Goal: Transaction & Acquisition: Purchase product/service

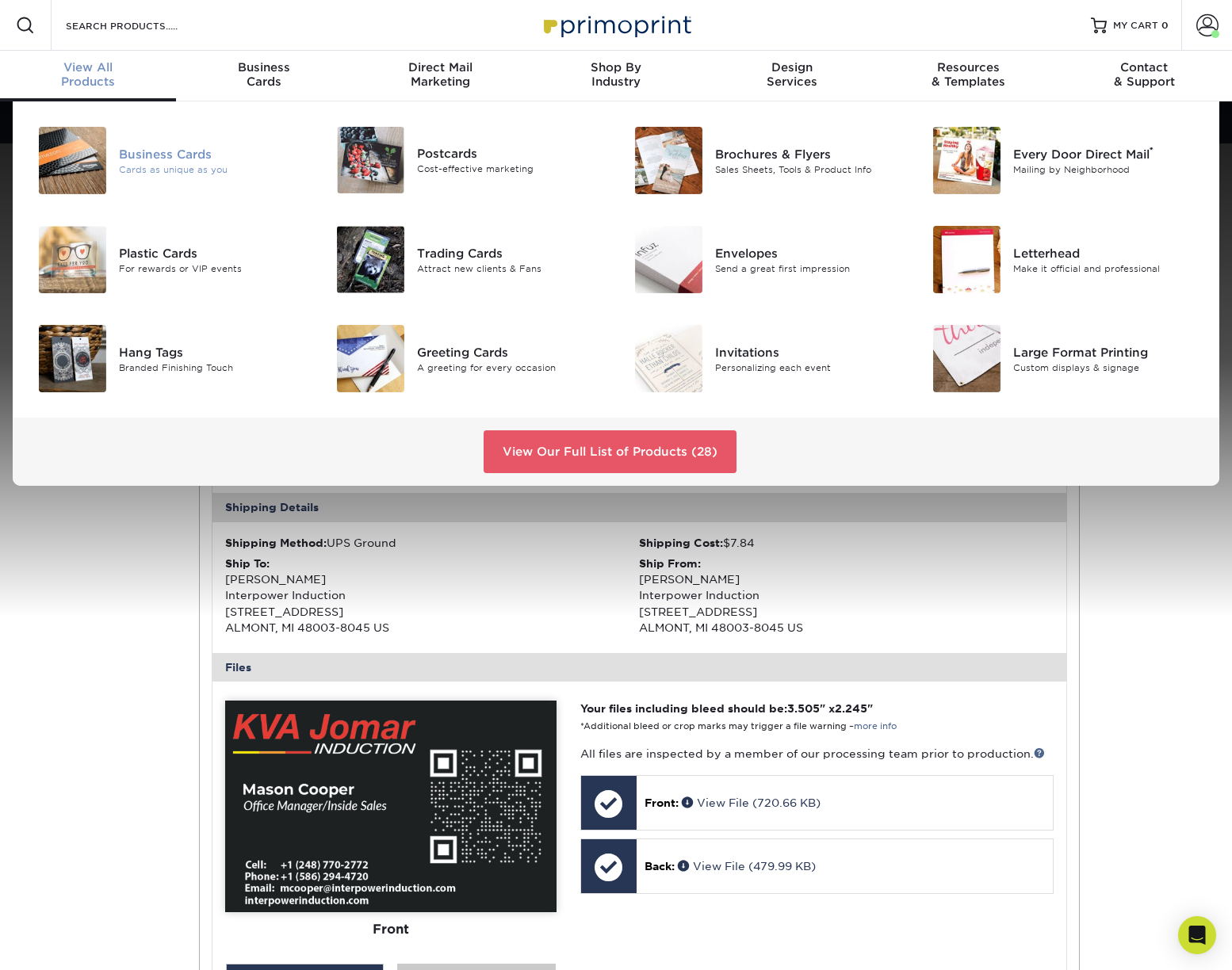
click at [141, 169] on div "Cards as unique as you" at bounding box center [212, 168] width 187 height 13
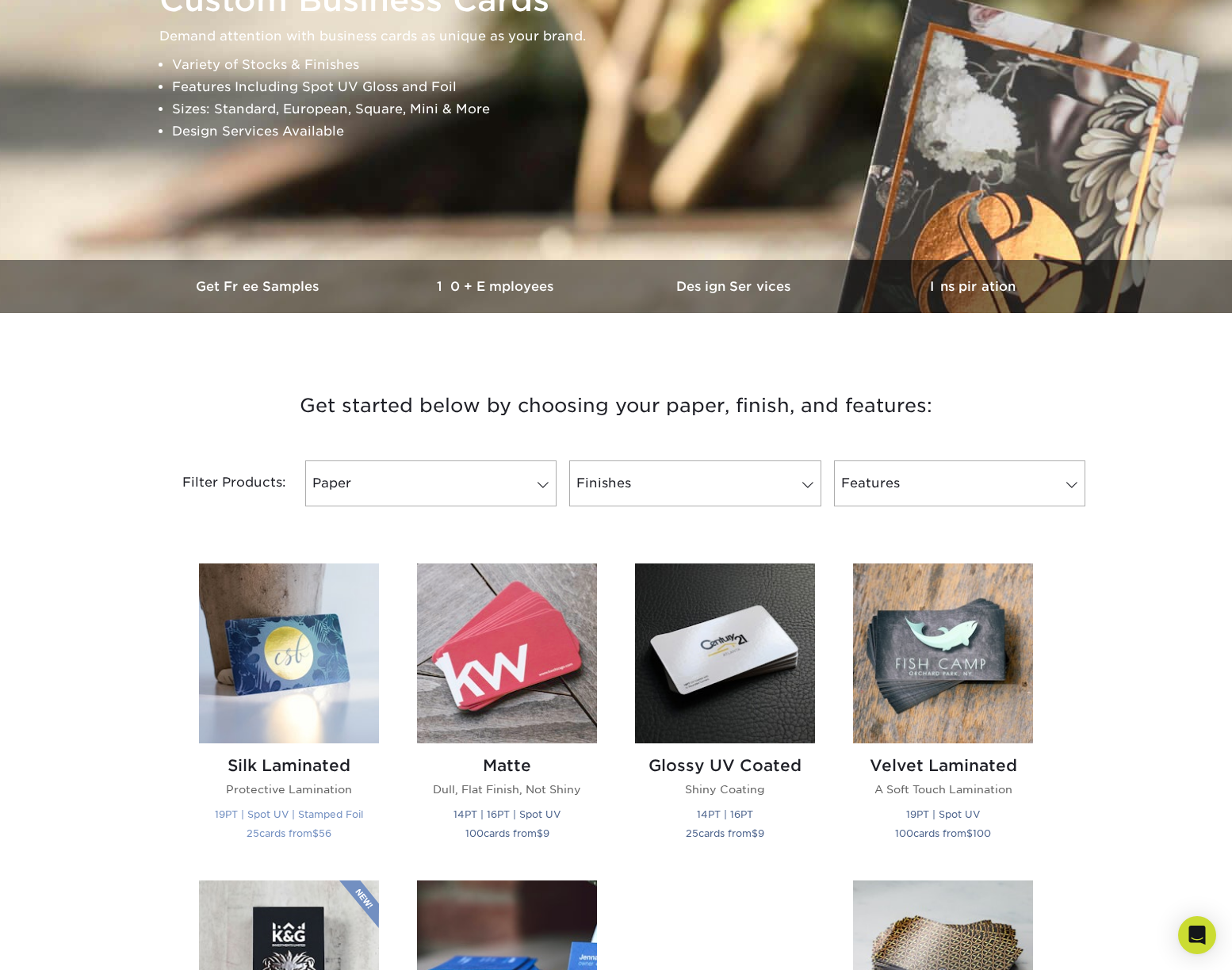
scroll to position [317, 0]
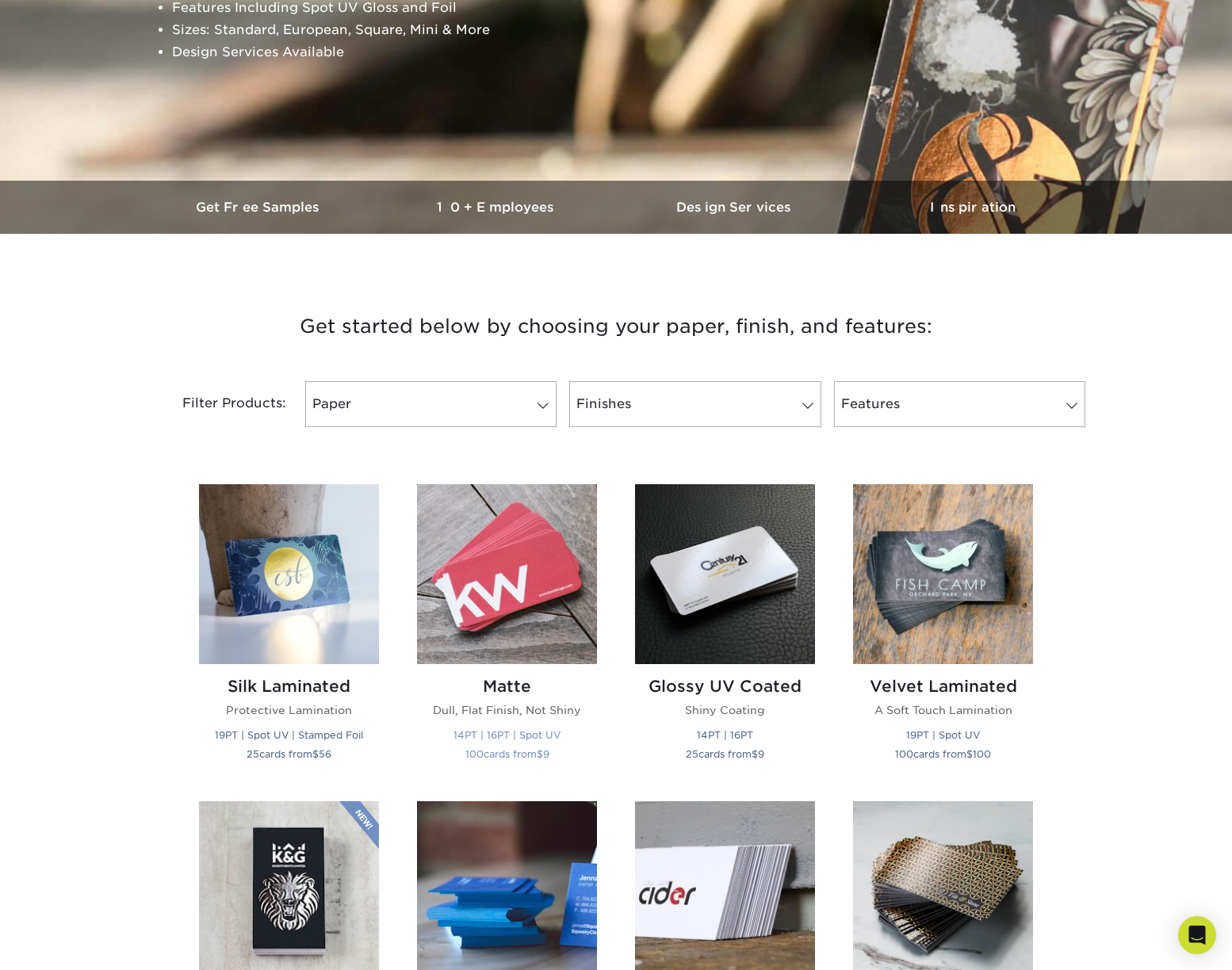
click at [528, 618] on img at bounding box center [507, 574] width 180 height 180
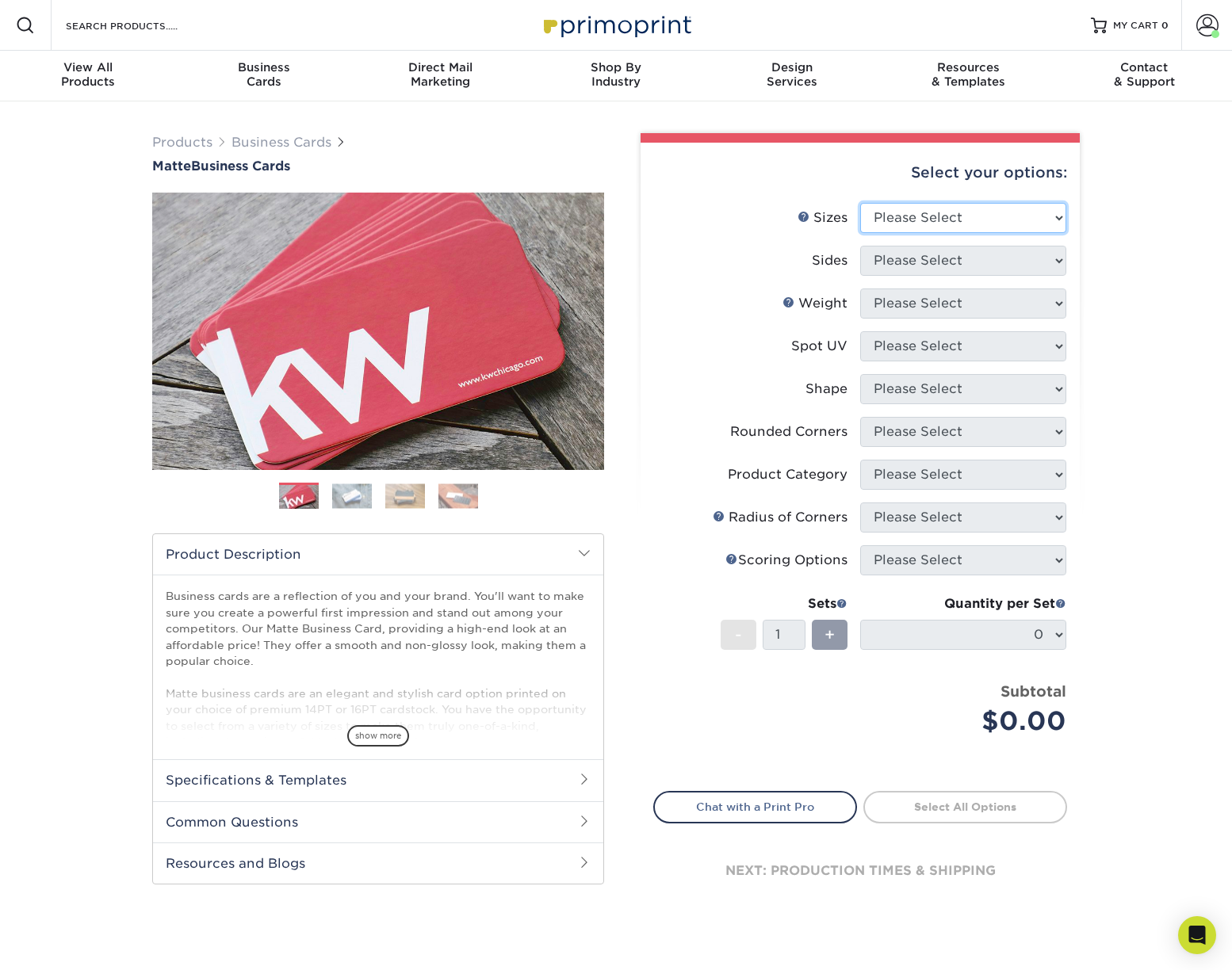
click at [1055, 219] on select "Please Select 1.5" x 3.5" - Mini 1.75" x 3.5" - Mini 2" x 2" - Square 2" x 3" -…" at bounding box center [962, 219] width 206 height 30
select select "2.12x3.38"
click at [860, 203] on select "Please Select 1.5" x 3.5" - Mini 1.75" x 3.5" - Mini 2" x 2" - Square 2" x 3" -…" at bounding box center [962, 219] width 206 height 30
click at [953, 267] on select "Please Select Print Both Sides Print Front Only" at bounding box center [962, 261] width 206 height 30
select select "13abbda7-1d64-4f25-8bb2-c179b224825d"
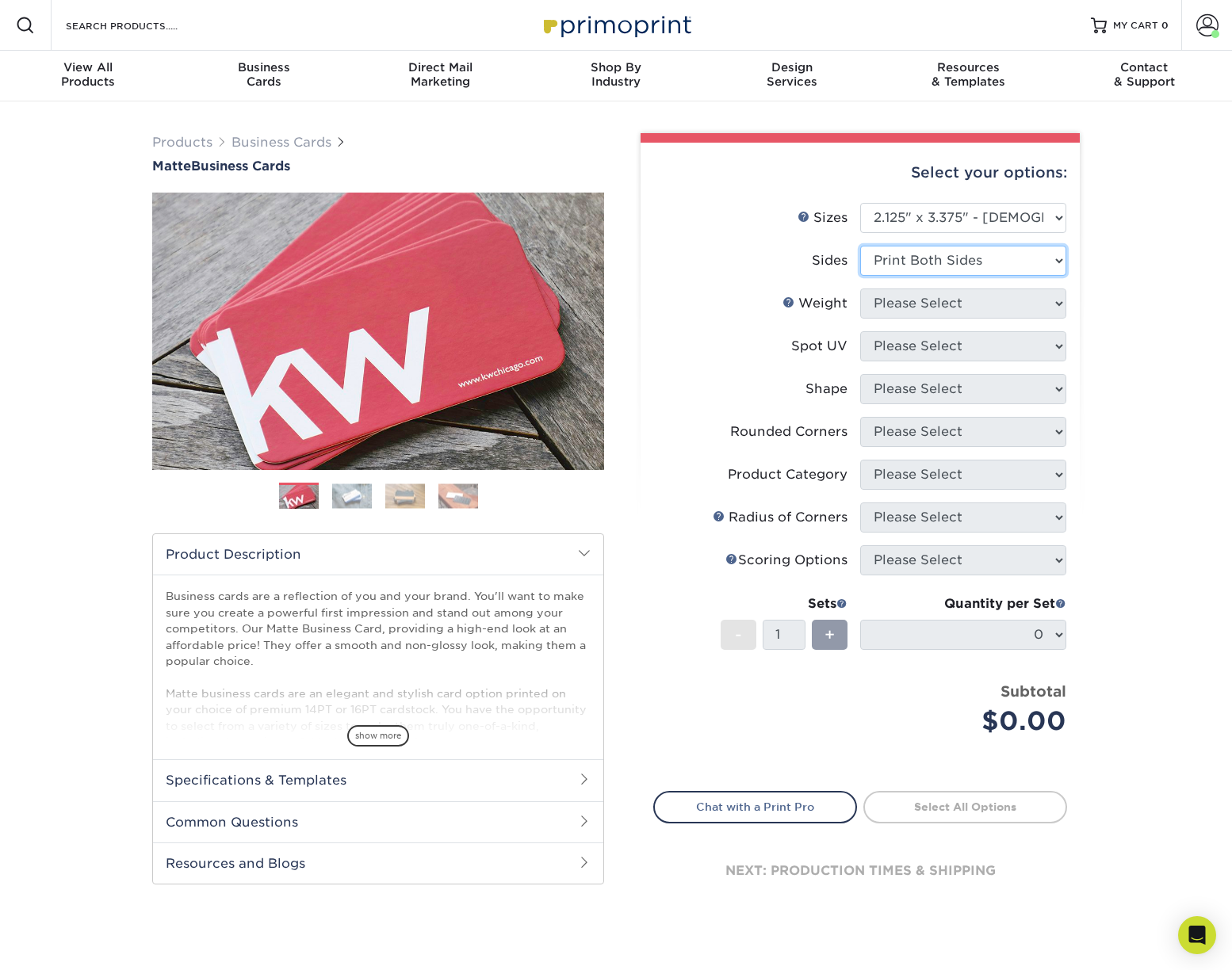
click at [860, 245] on select "Please Select Print Both Sides Print Front Only" at bounding box center [962, 261] width 206 height 30
click at [947, 308] on select "Please Select 16PT 14PT" at bounding box center [962, 304] width 206 height 30
select select "16PT"
click at [860, 288] on select "Please Select 16PT 14PT" at bounding box center [962, 304] width 206 height 30
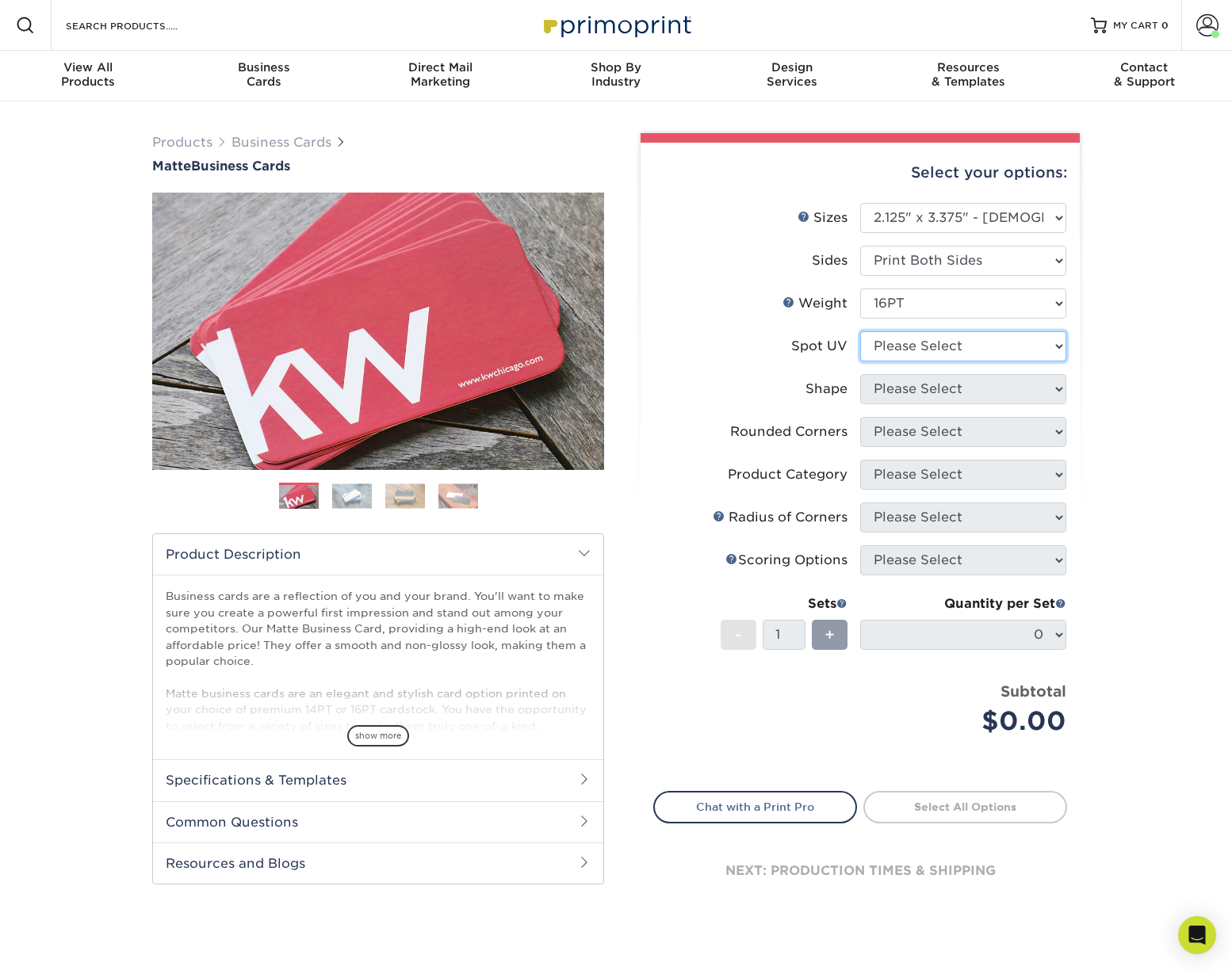
click at [943, 345] on select "Please Select No Spot UV Front and Back (Both Sides) Front Only Back Only" at bounding box center [962, 347] width 206 height 30
select select "3"
click at [860, 331] on select "Please Select No Spot UV Front and Back (Both Sides) Front Only Back Only" at bounding box center [962, 347] width 206 height 30
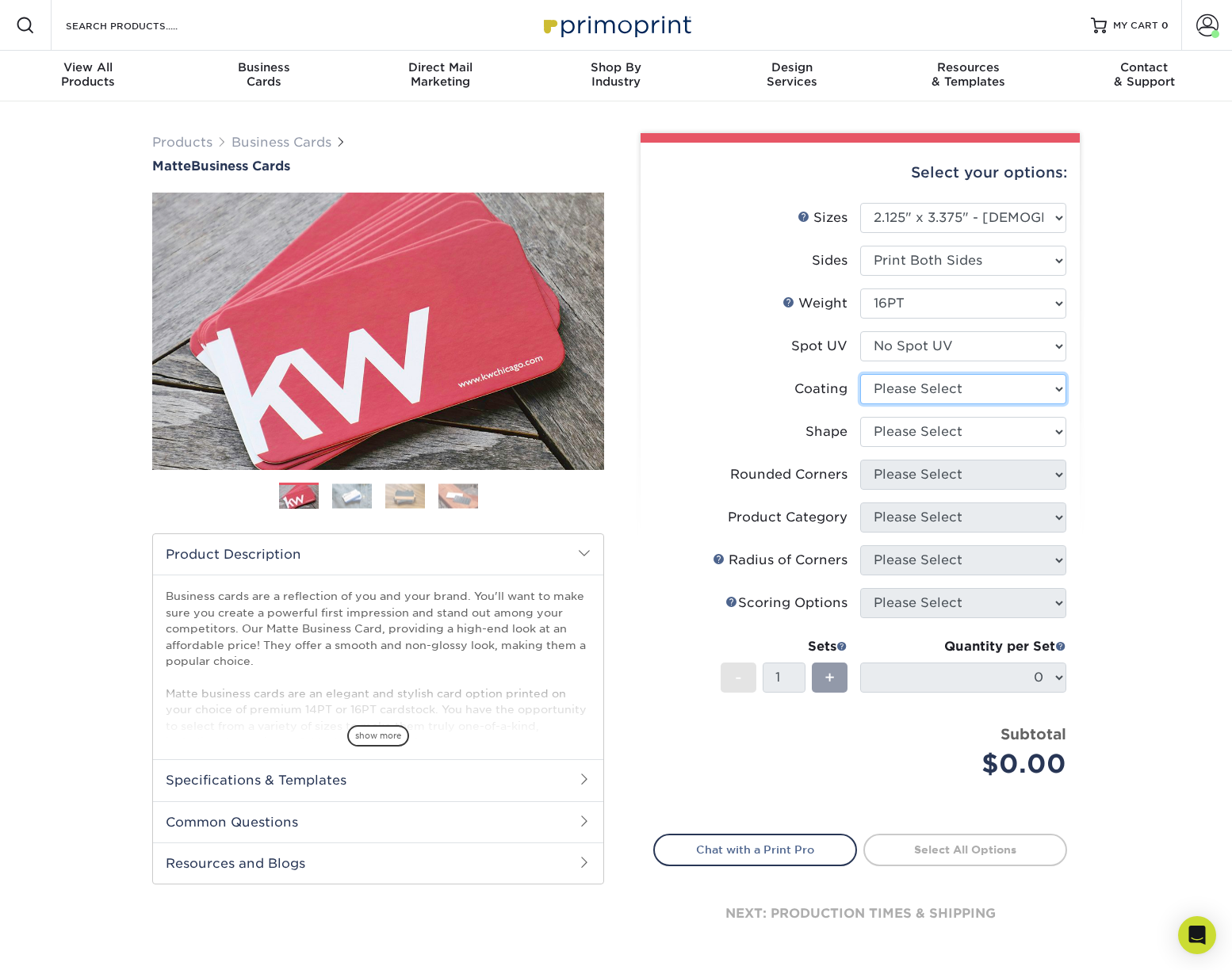
click at [932, 391] on select at bounding box center [962, 390] width 206 height 30
select select "121bb7b5-3b4d-429f-bd8d-bbf80e953313"
click at [860, 374] on select at bounding box center [962, 390] width 206 height 30
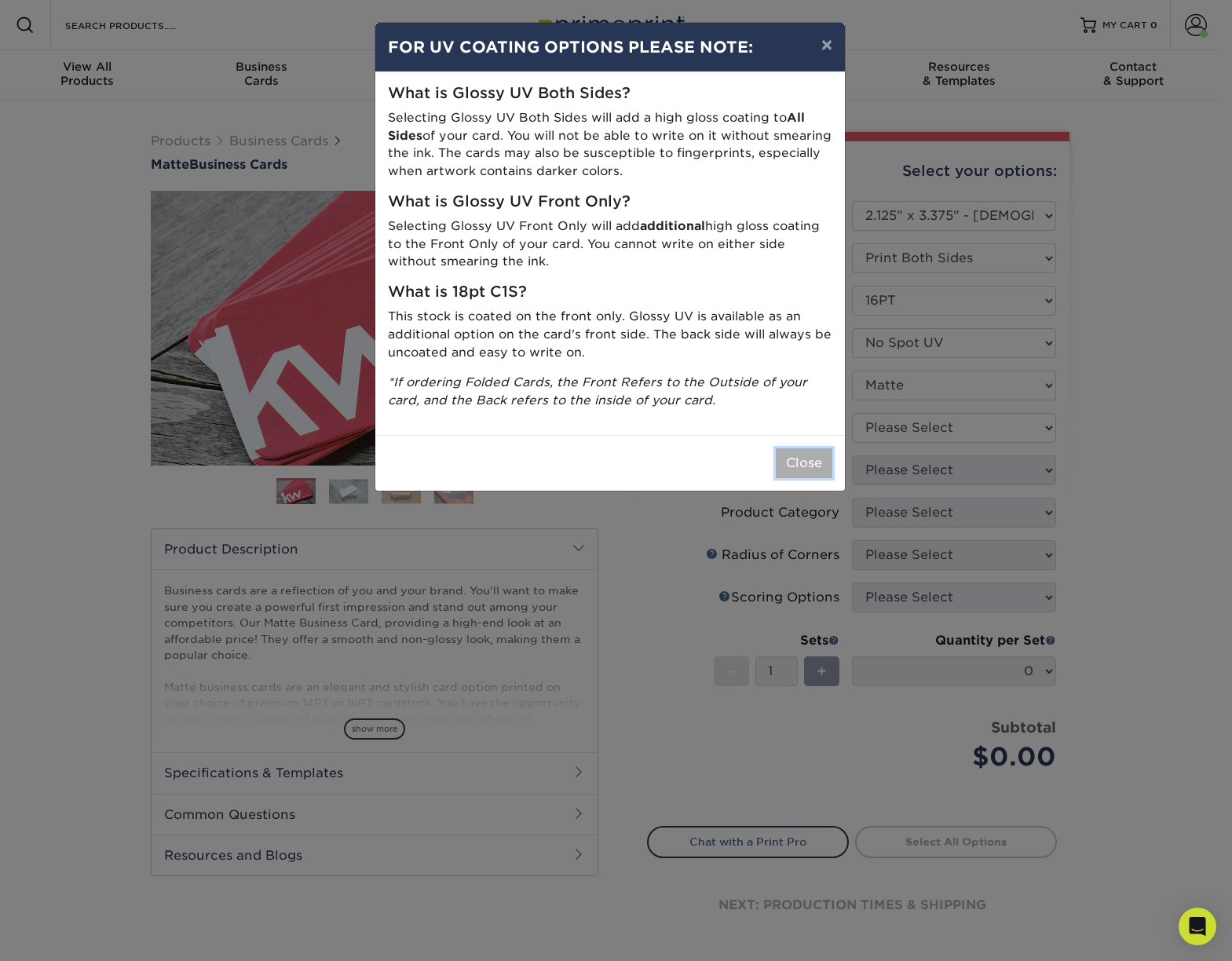
click at [811, 458] on button "Close" at bounding box center [804, 463] width 57 height 30
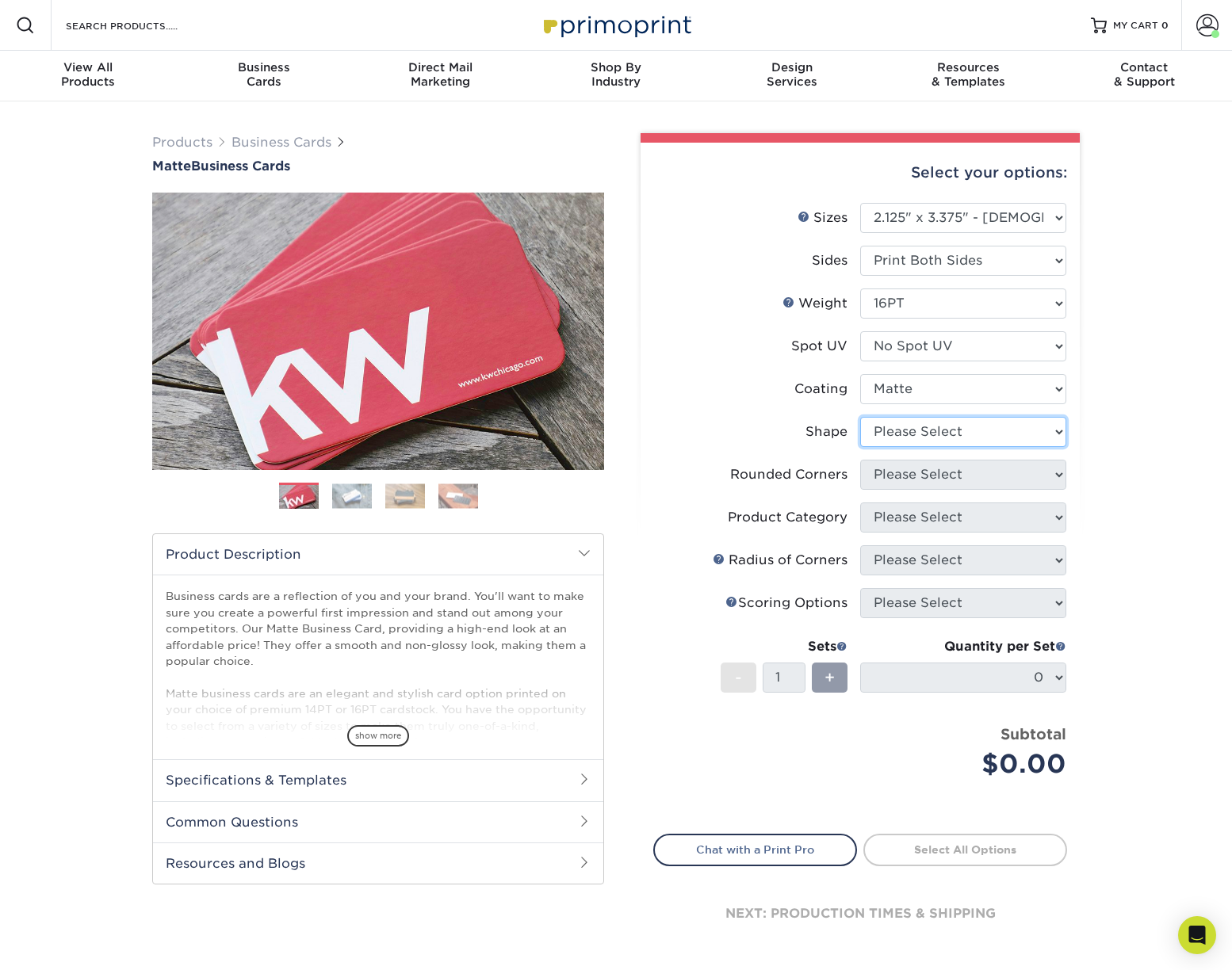
click at [909, 432] on select "Please Select Standard" at bounding box center [962, 433] width 206 height 30
select select "standard"
click at [860, 417] on select "Please Select Standard" at bounding box center [962, 433] width 206 height 30
click at [918, 472] on select "Please Select Yes - Round 2 Corners Yes - Round 4 Corners No" at bounding box center [962, 475] width 206 height 30
select select "0"
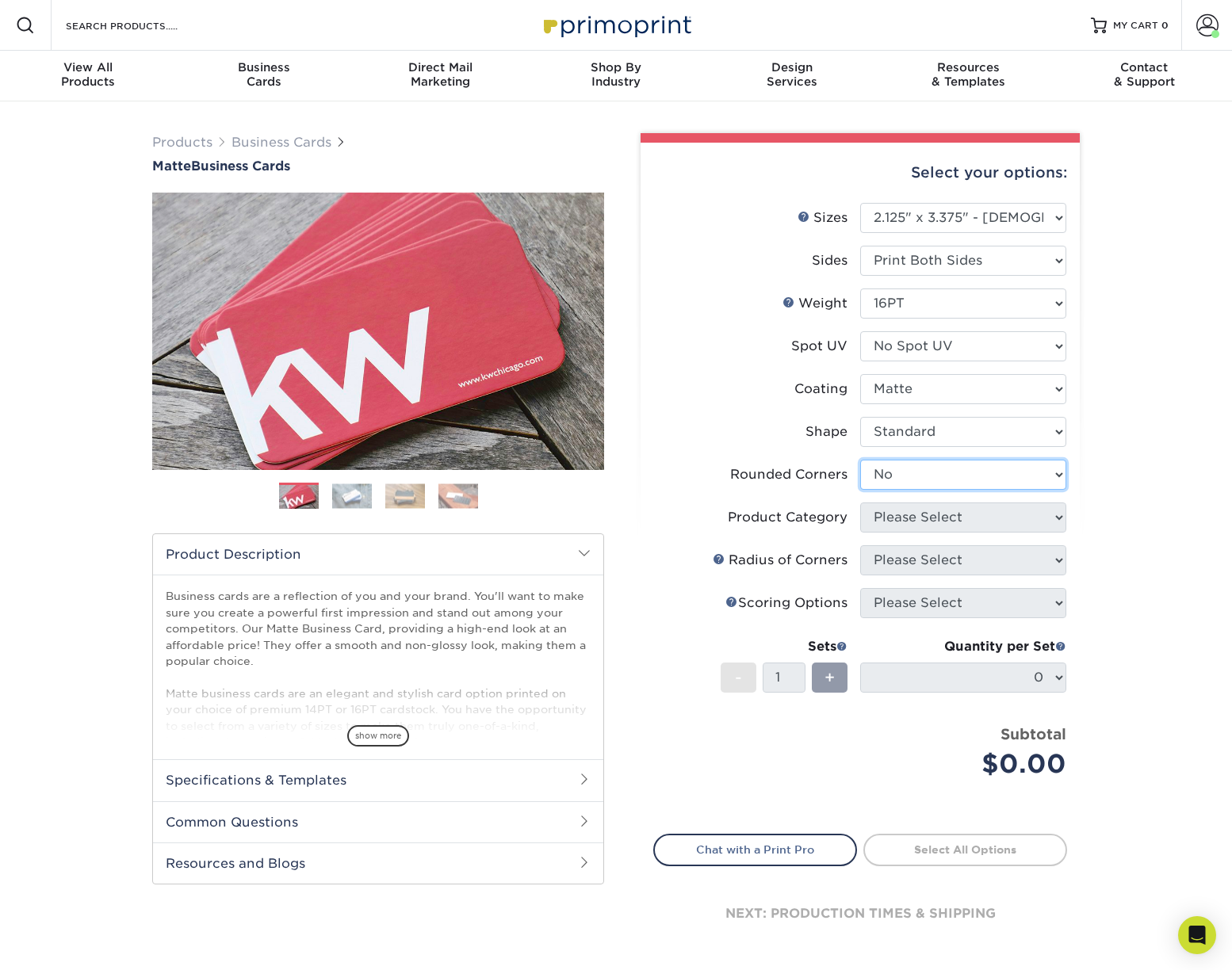
click at [860, 459] on select "Please Select Yes - Round 2 Corners Yes - Round 4 Corners No" at bounding box center [962, 475] width 206 height 30
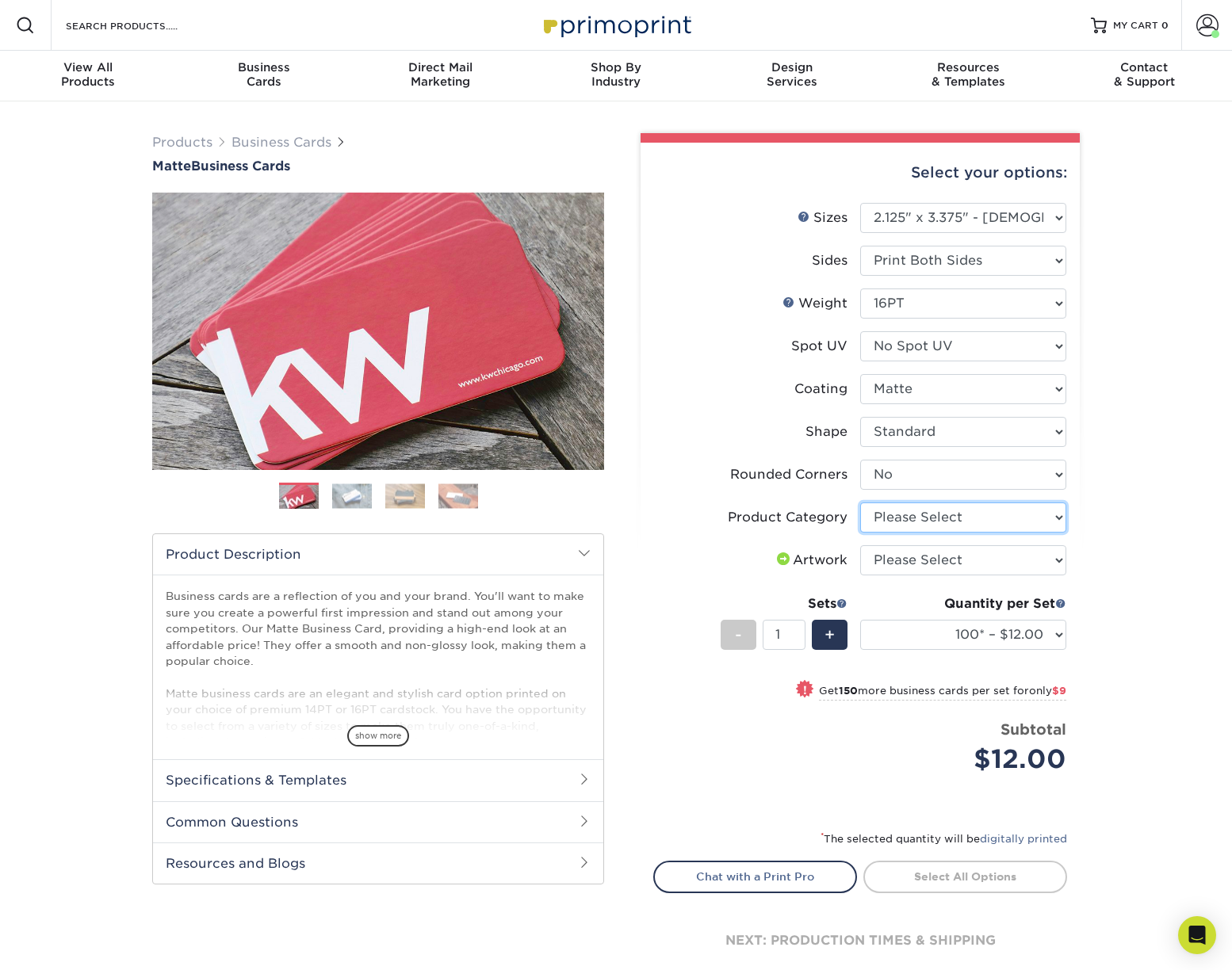
click at [959, 523] on select "Please Select Business Cards" at bounding box center [962, 518] width 206 height 30
select select "3b5148f1-0588-4f88-a218-97bcfdce65c1"
click at [860, 502] on select "Please Select Business Cards" at bounding box center [962, 518] width 206 height 30
click at [999, 562] on select "Please Select I will upload files I need a design - $100" at bounding box center [962, 561] width 206 height 30
select select "upload"
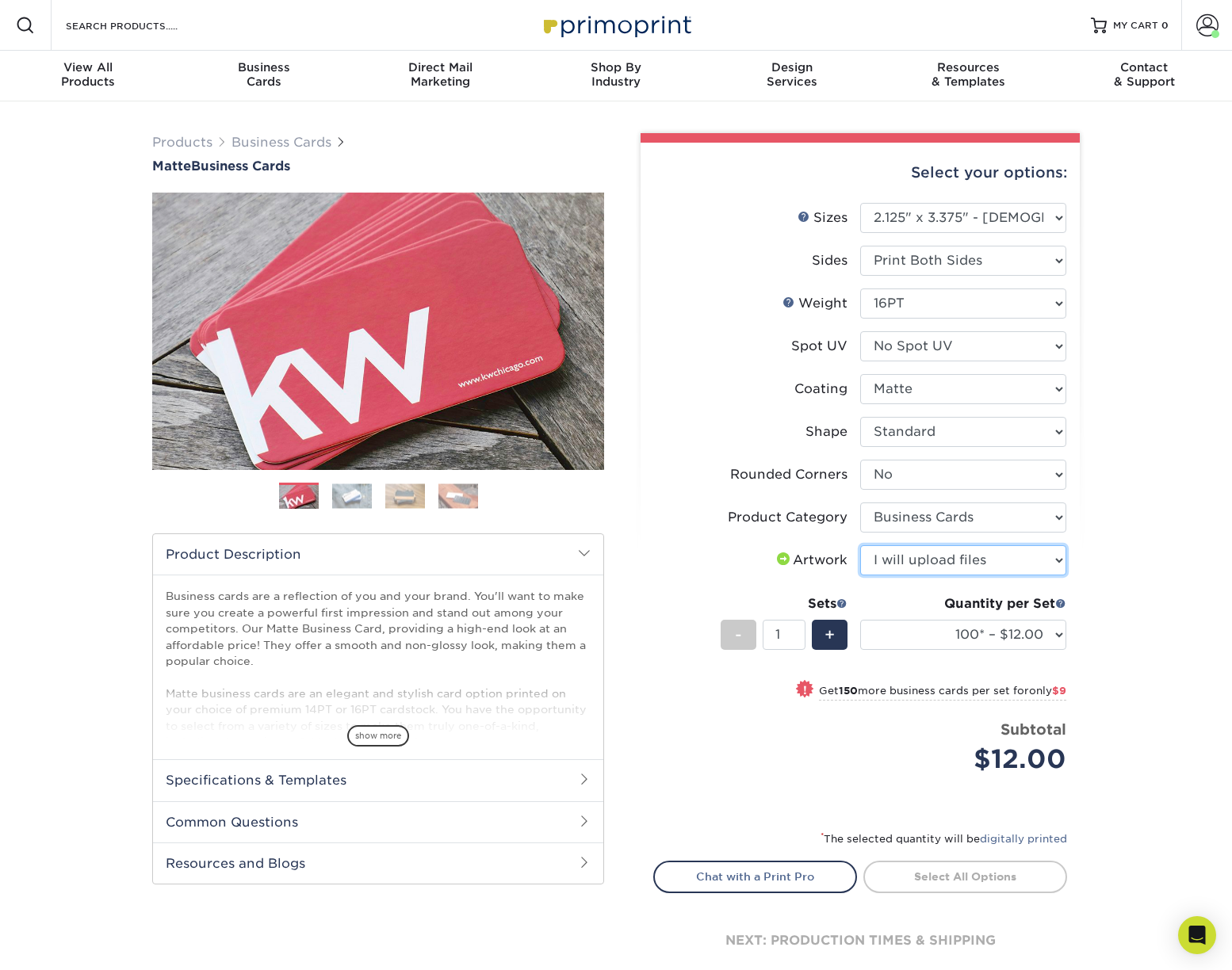
click at [860, 545] on select "Please Select I will upload files I need a design - $100" at bounding box center [962, 561] width 206 height 30
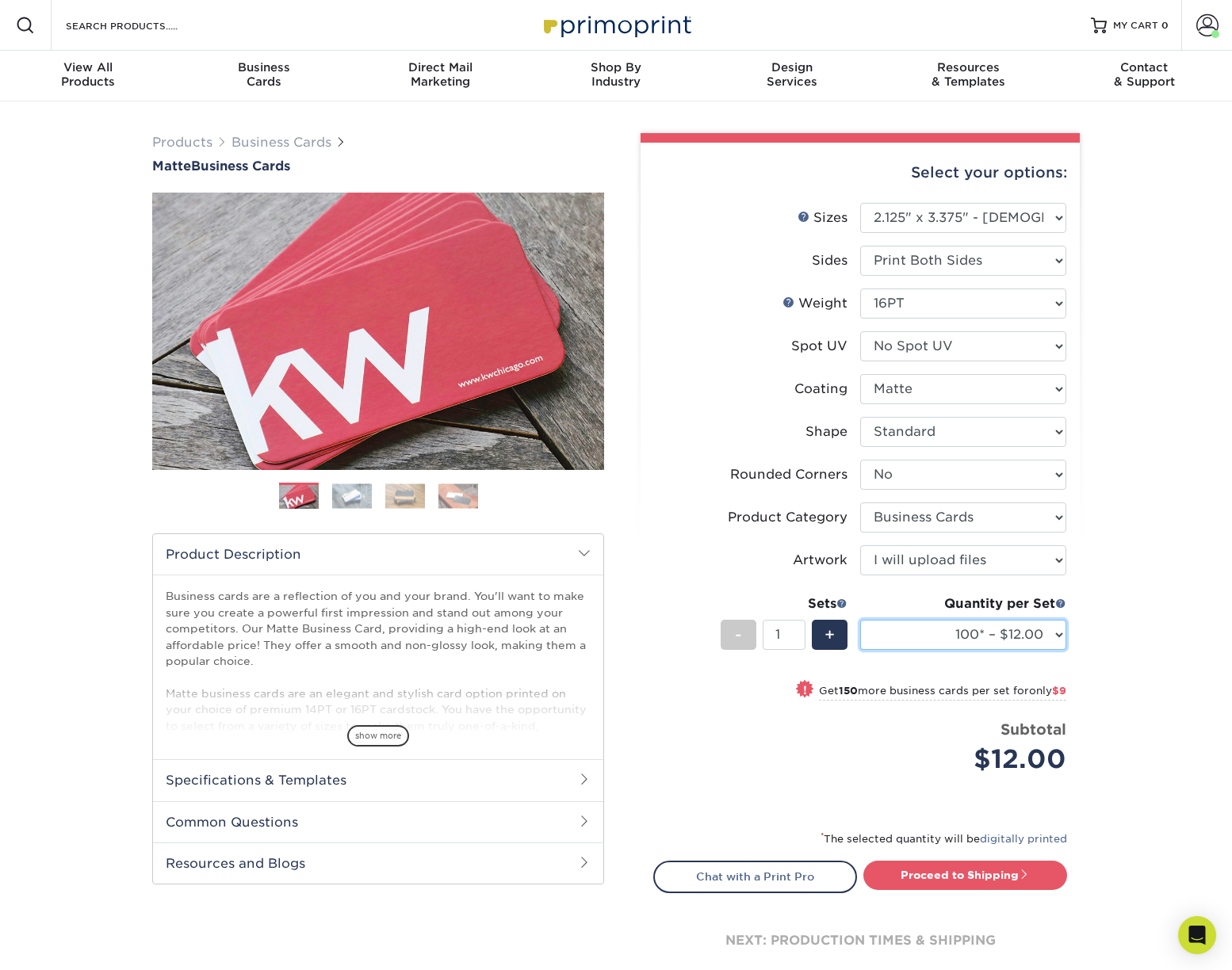
click at [1053, 636] on select "100* – $12.00 250* – $21.00 500 – $42.00 1000 – $60.00 2500 – $129.00 5000 – $1…" at bounding box center [962, 635] width 206 height 30
click at [769, 781] on li "Price per set $12.00 Subtotal $12.00 This product does not qualify for a discou…" at bounding box center [860, 759] width 389 height 80
click at [1060, 640] on select "100* – $12.00 250* – $21.00 500 – $42.00 1000 – $60.00 2500 – $129.00 5000 – $1…" at bounding box center [962, 635] width 206 height 30
click at [1108, 657] on div "Products Business Cards Matte Business Cards Previous Next 100 $ 9" at bounding box center [616, 573] width 1232 height 944
click at [1056, 627] on select "100* – $12.00 250* – $21.00 500 – $42.00 1000 – $60.00 2500 – $129.00 5000 – $1…" at bounding box center [962, 635] width 206 height 30
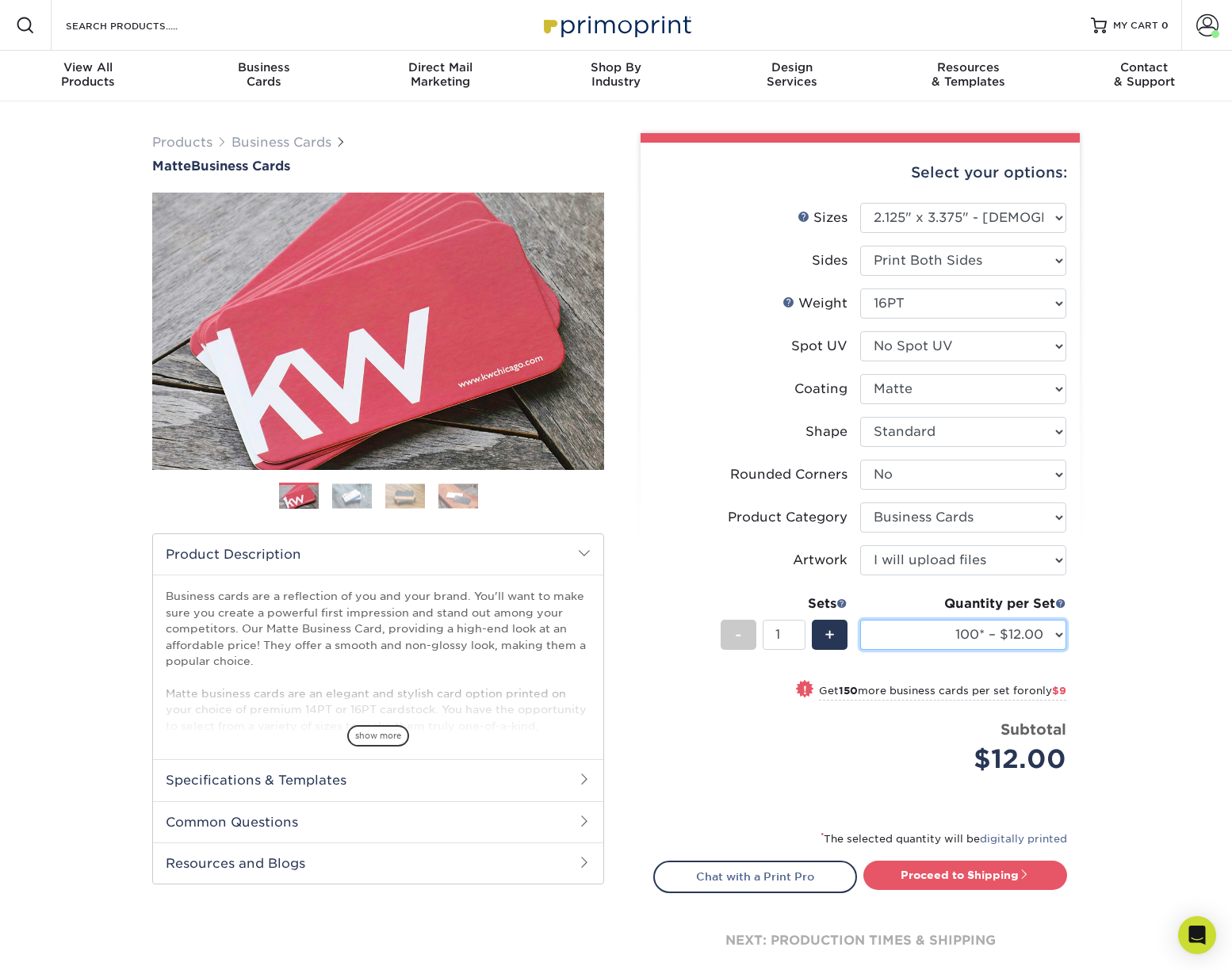
select select "500 – $42.00"
click at [860, 620] on select "100* – $12.00 250* – $21.00 500 – $42.00 1000 – $60.00 2500 – $129.00 5000 – $1…" at bounding box center [962, 635] width 206 height 30
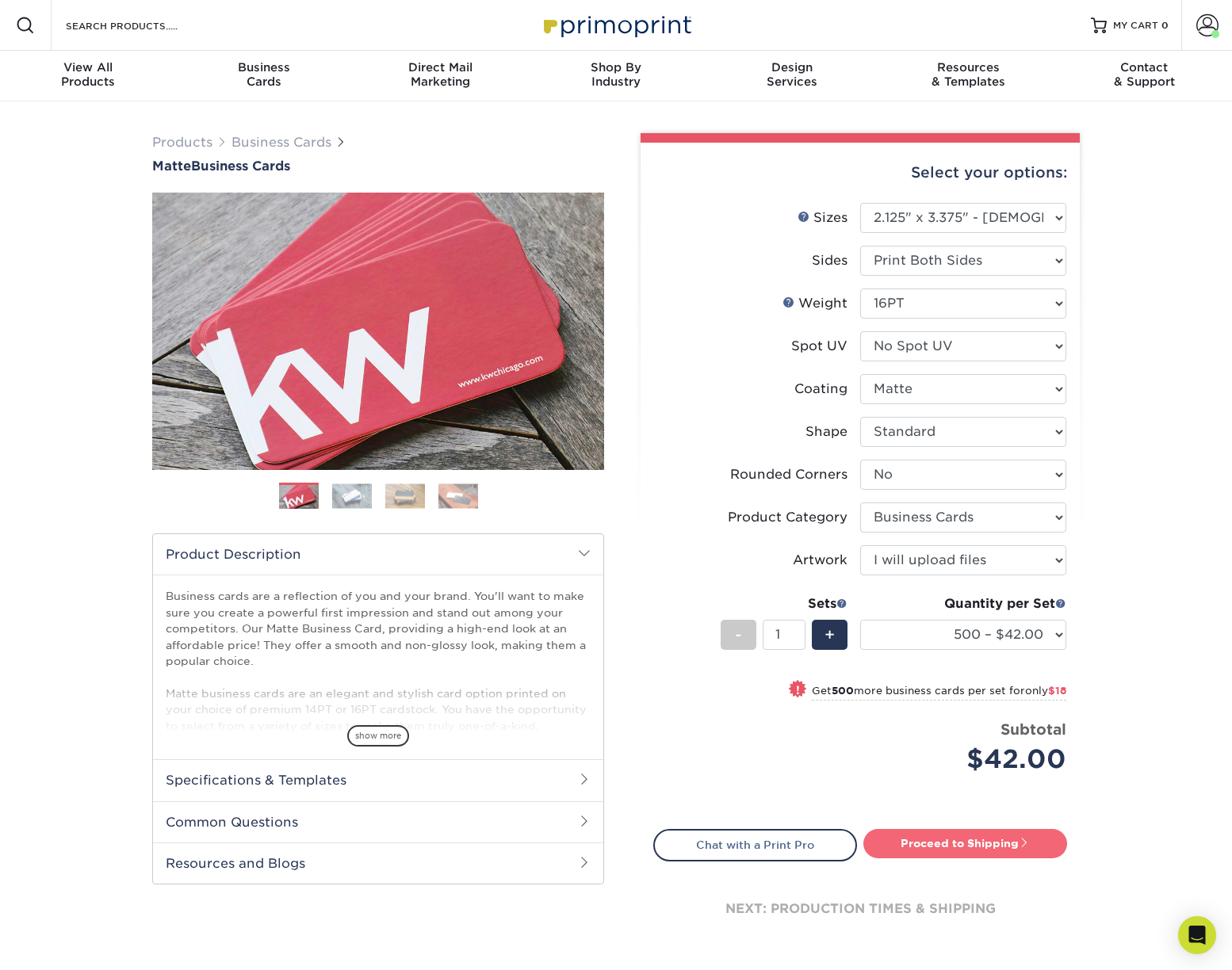
click at [1040, 837] on link "Proceed to Shipping" at bounding box center [964, 844] width 203 height 29
type input "Set 1"
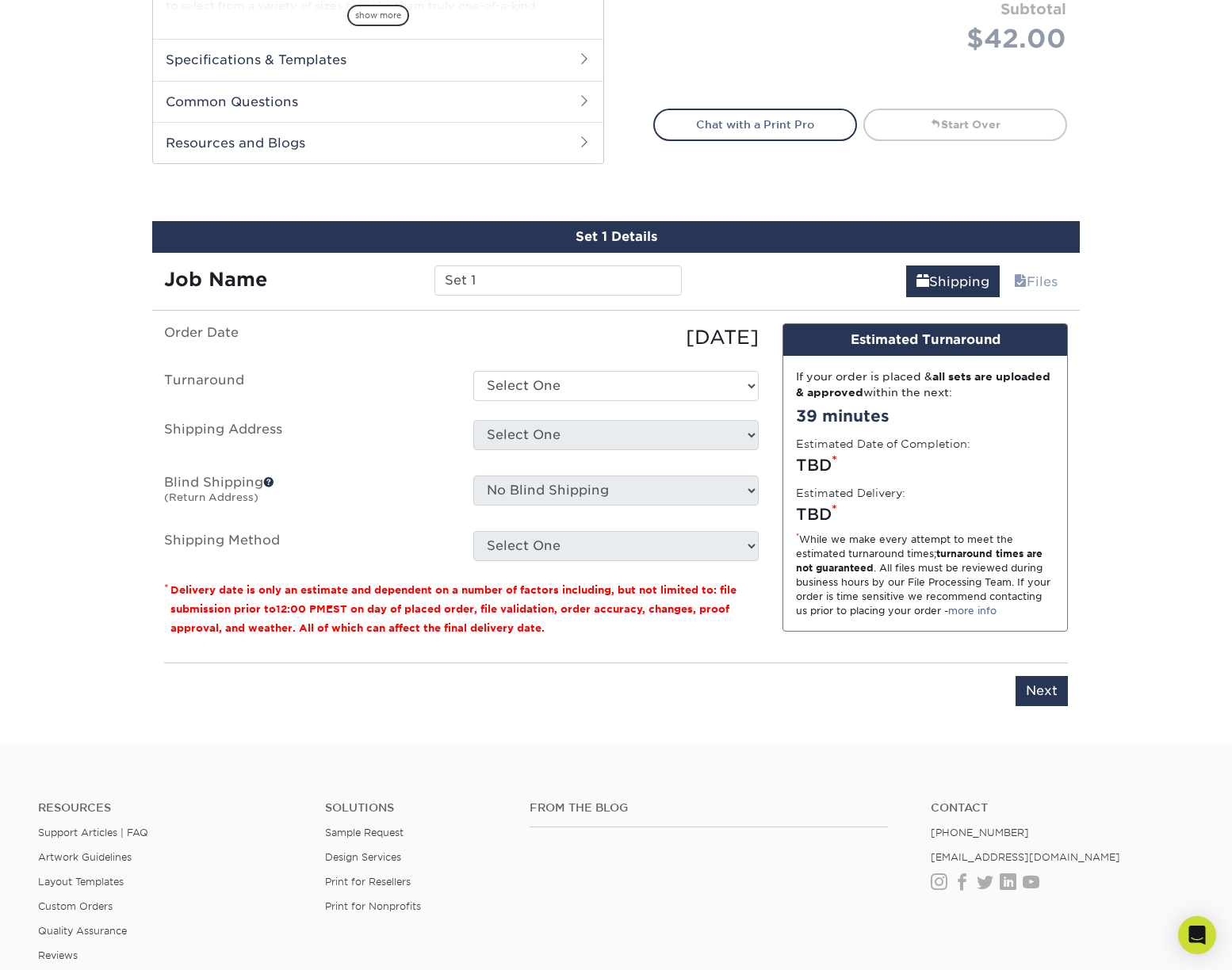
scroll to position [873, 0]
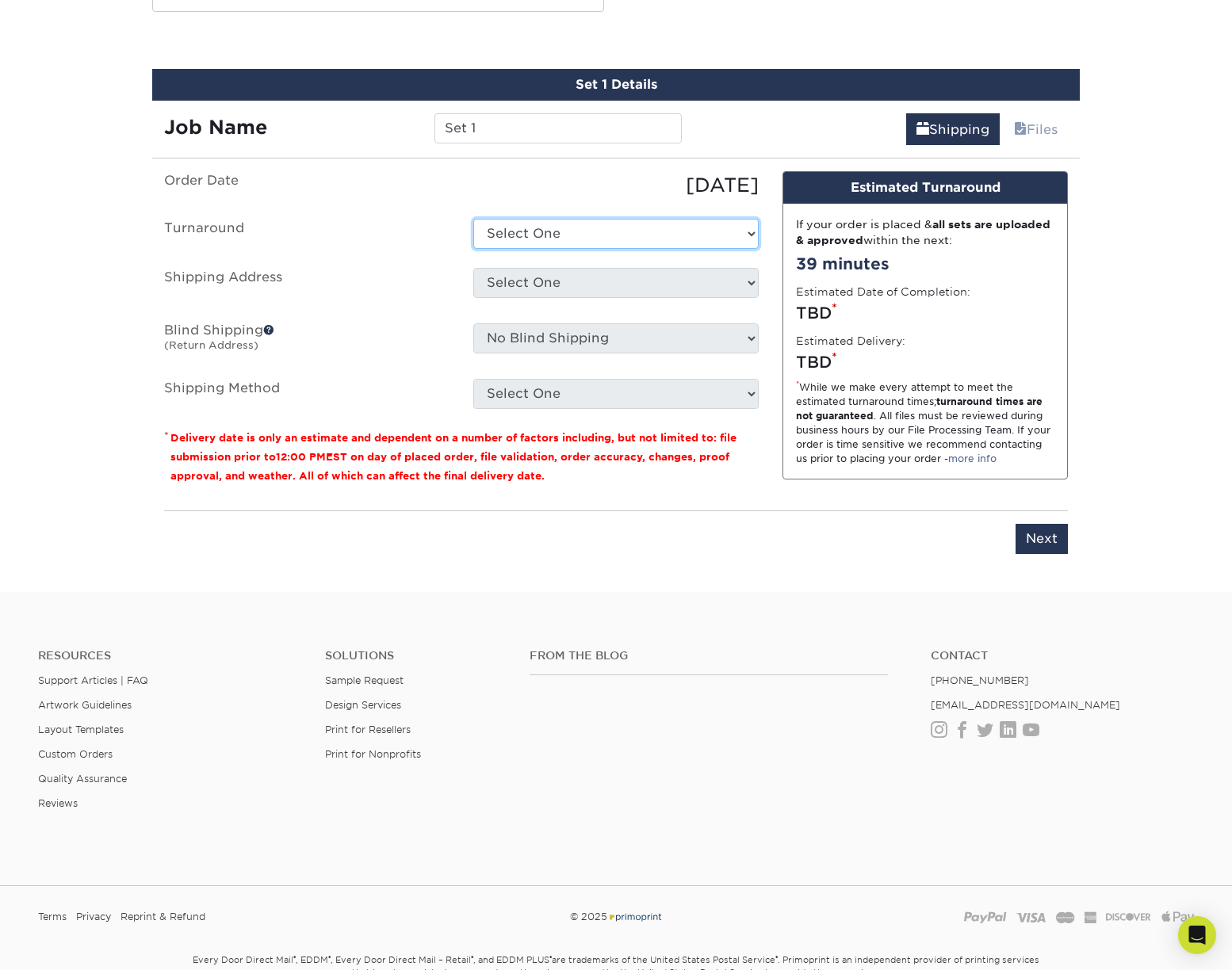
click at [707, 225] on select "Select One 2-4 Business Days 2 Day Next Business Day" at bounding box center [615, 234] width 286 height 30
select select "249540ed-598a-4fb3-90e2-8bbcffebaf13"
click at [473, 219] on select "Select One 2-4 Business Days 2 Day Next Business Day" at bounding box center [615, 234] width 286 height 30
click at [642, 280] on select "Select One Anthony Beal for Mike Rugg Interpower Induction + Add New Address" at bounding box center [615, 283] width 286 height 30
select select "284777"
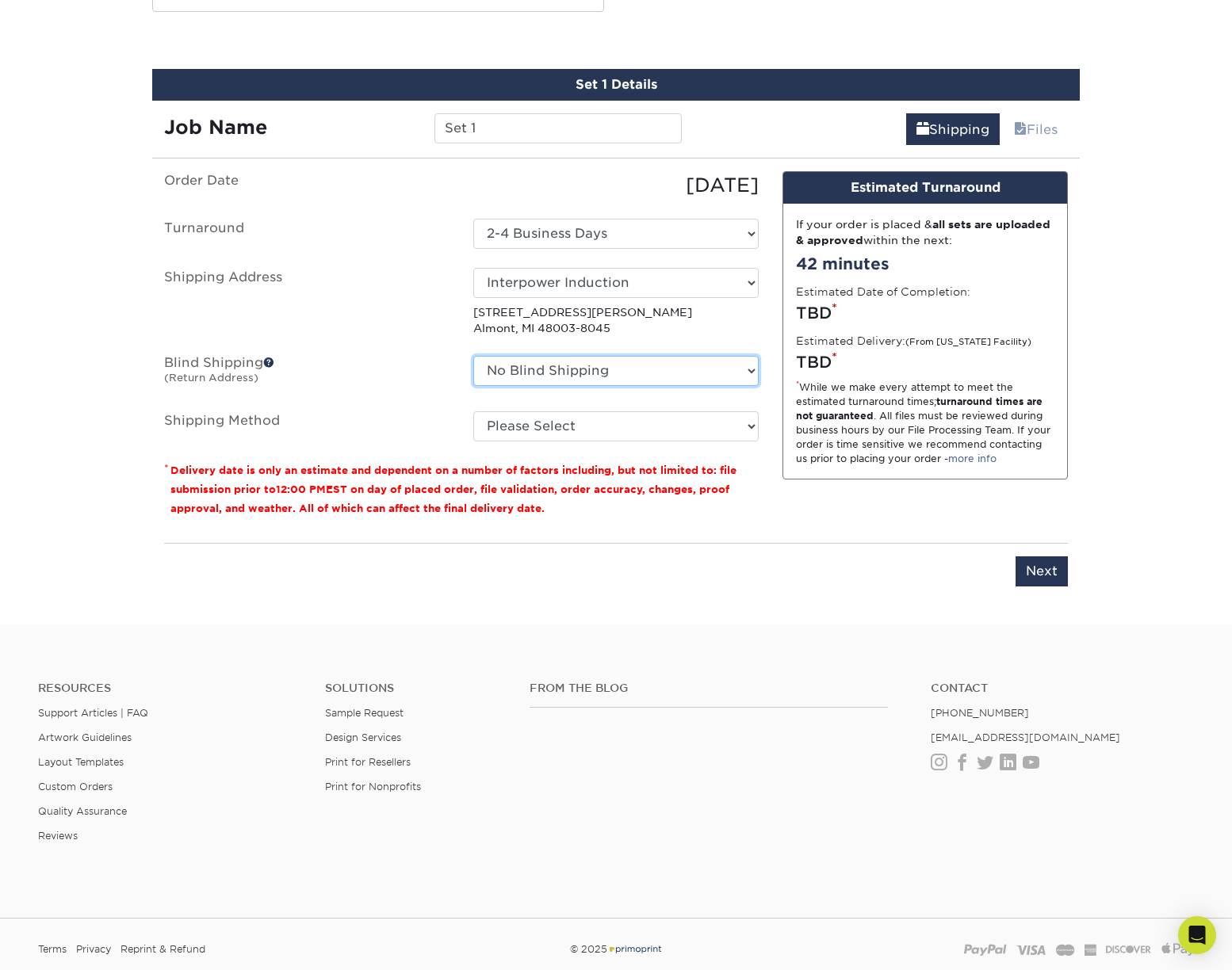
click at [739, 368] on select "No Blind Shipping Anthony Beal for Mike Rugg Interpower Induction + Add New Add…" at bounding box center [615, 371] width 286 height 30
click at [397, 389] on label "Blind Shipping (Return Address)" at bounding box center [306, 373] width 309 height 37
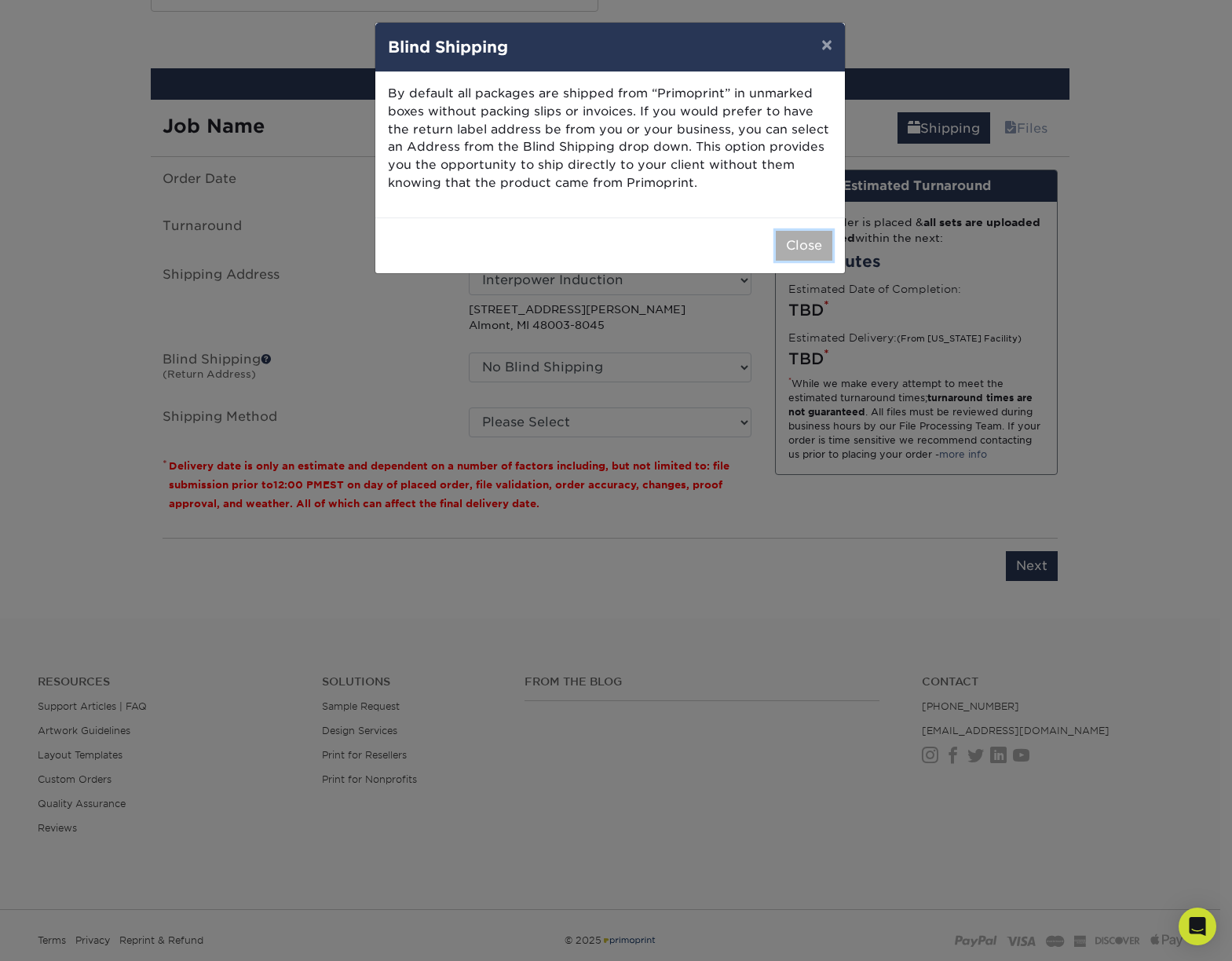
click at [801, 244] on button "Close" at bounding box center [804, 246] width 57 height 30
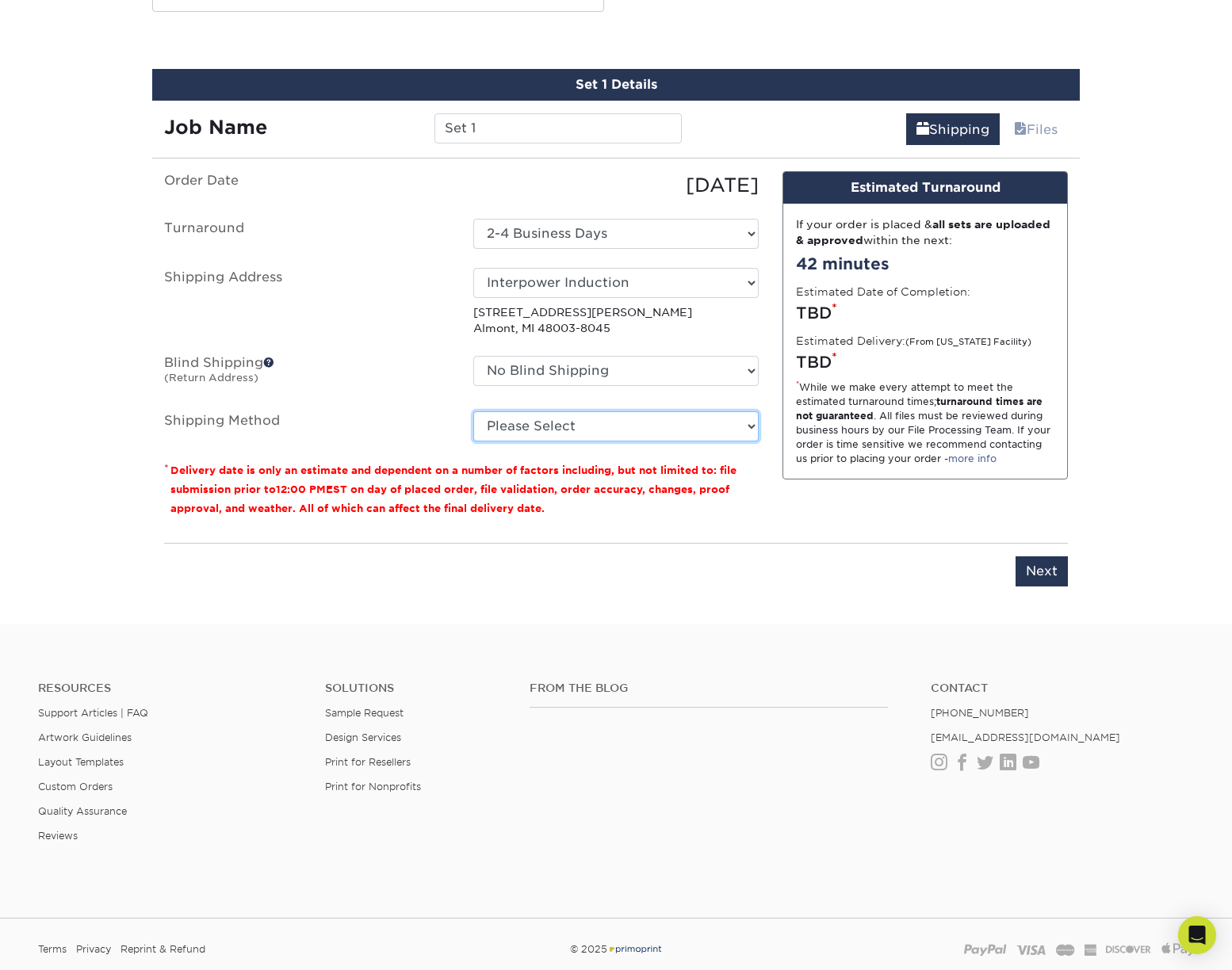
click at [733, 424] on select "Please Select Ground Shipping (+$8.96) 3 Day Shipping Service (+$18.68) 2 Day A…" at bounding box center [615, 426] width 286 height 30
select select "03"
click at [473, 411] on select "Please Select Ground Shipping (+$8.96) 3 Day Shipping Service (+$18.68) 2 Day A…" at bounding box center [615, 426] width 286 height 30
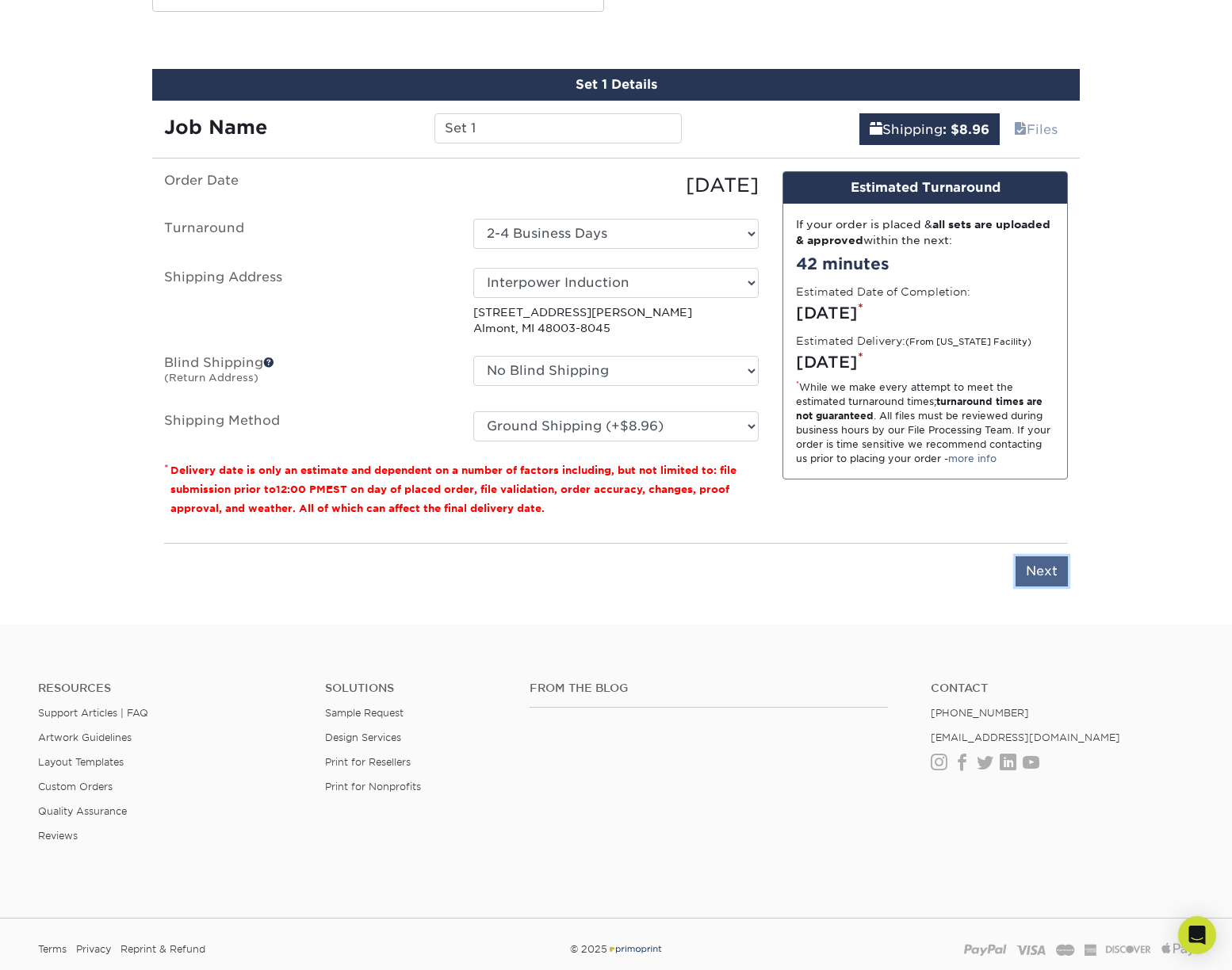
click at [1030, 573] on input "Next" at bounding box center [1041, 571] width 52 height 30
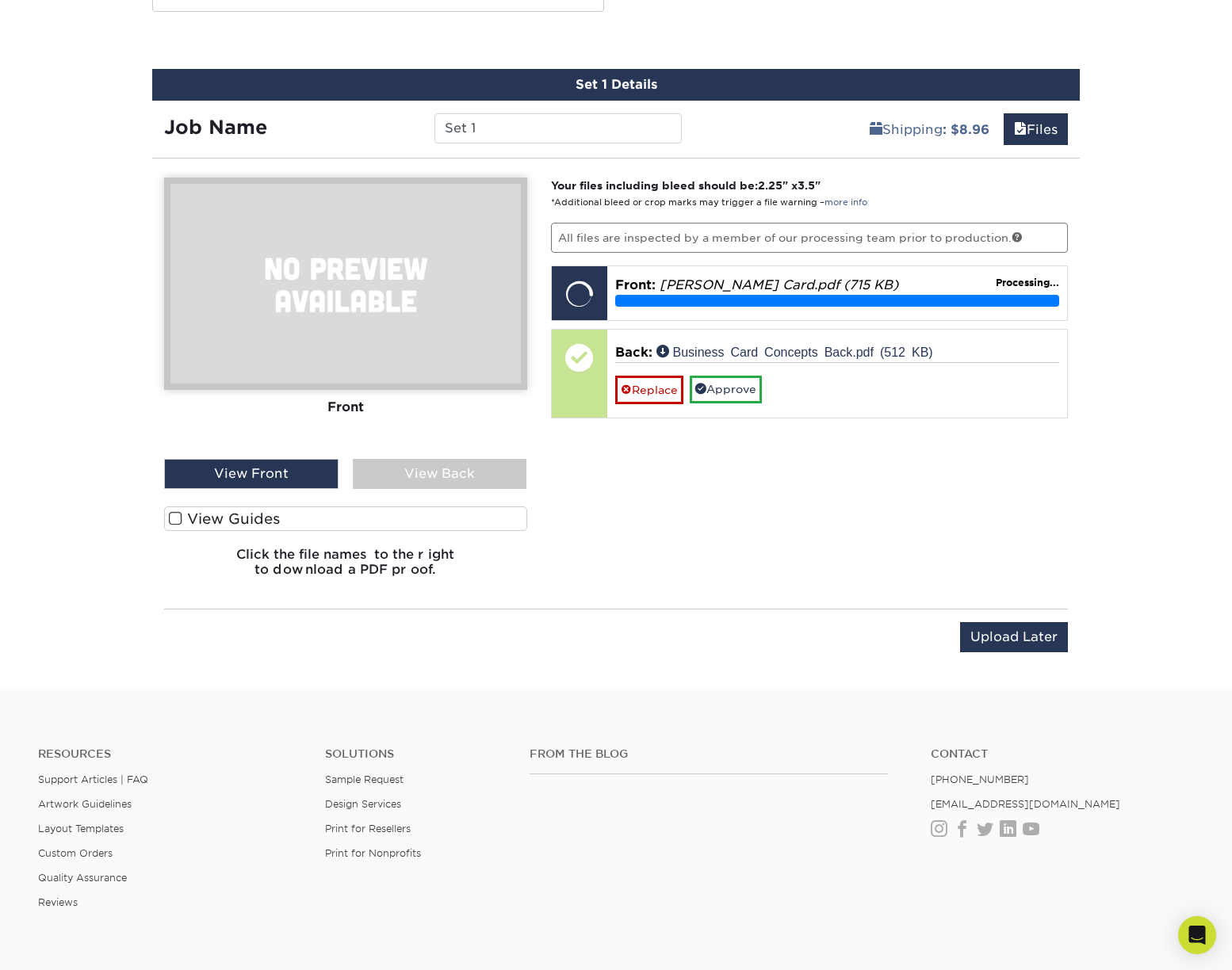
click at [205, 521] on label "View Guides" at bounding box center [345, 519] width 363 height 24
click at [0, 0] on input "View Guides" at bounding box center [0, 0] width 0 height 0
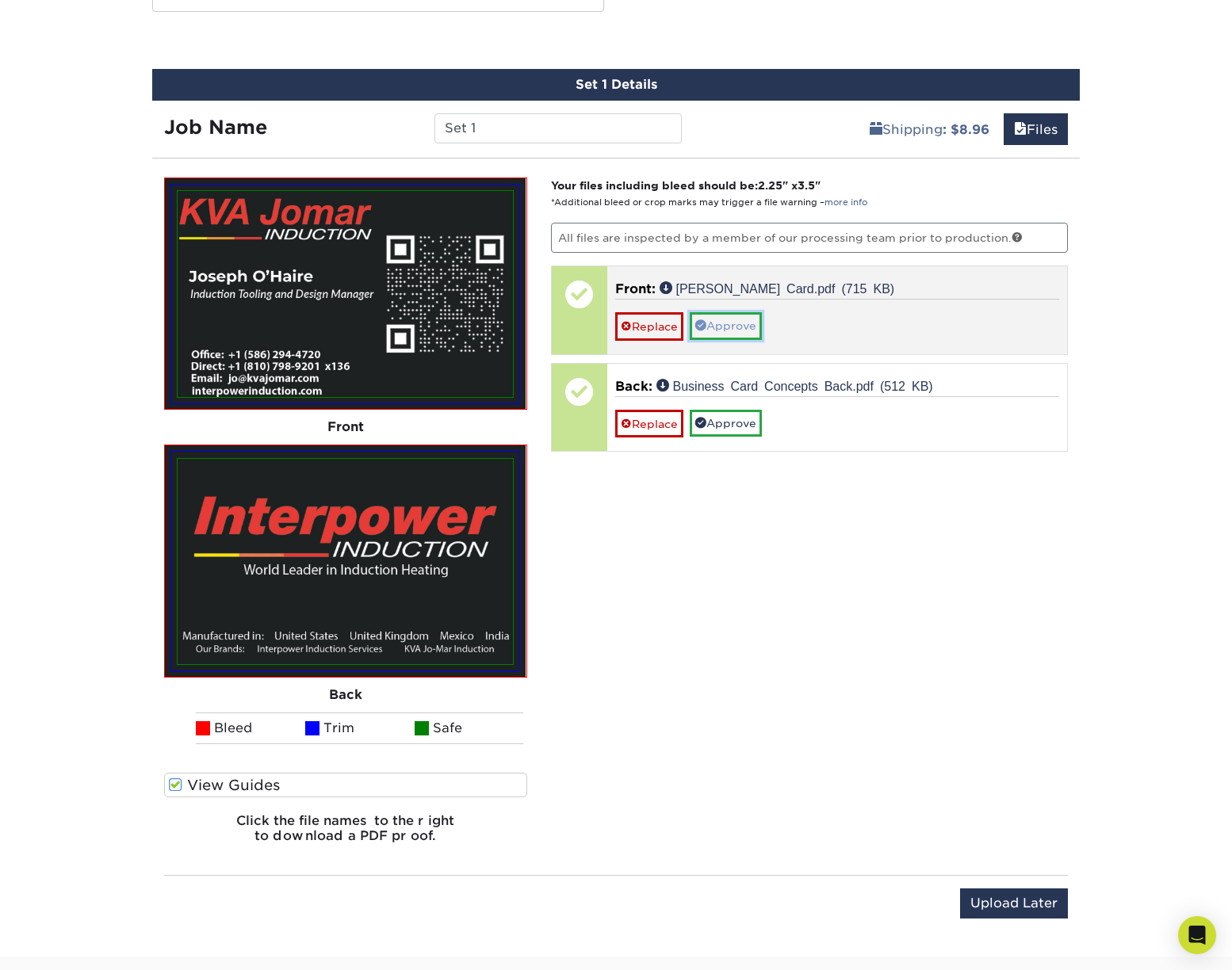
click at [749, 317] on link "Approve" at bounding box center [725, 326] width 73 height 27
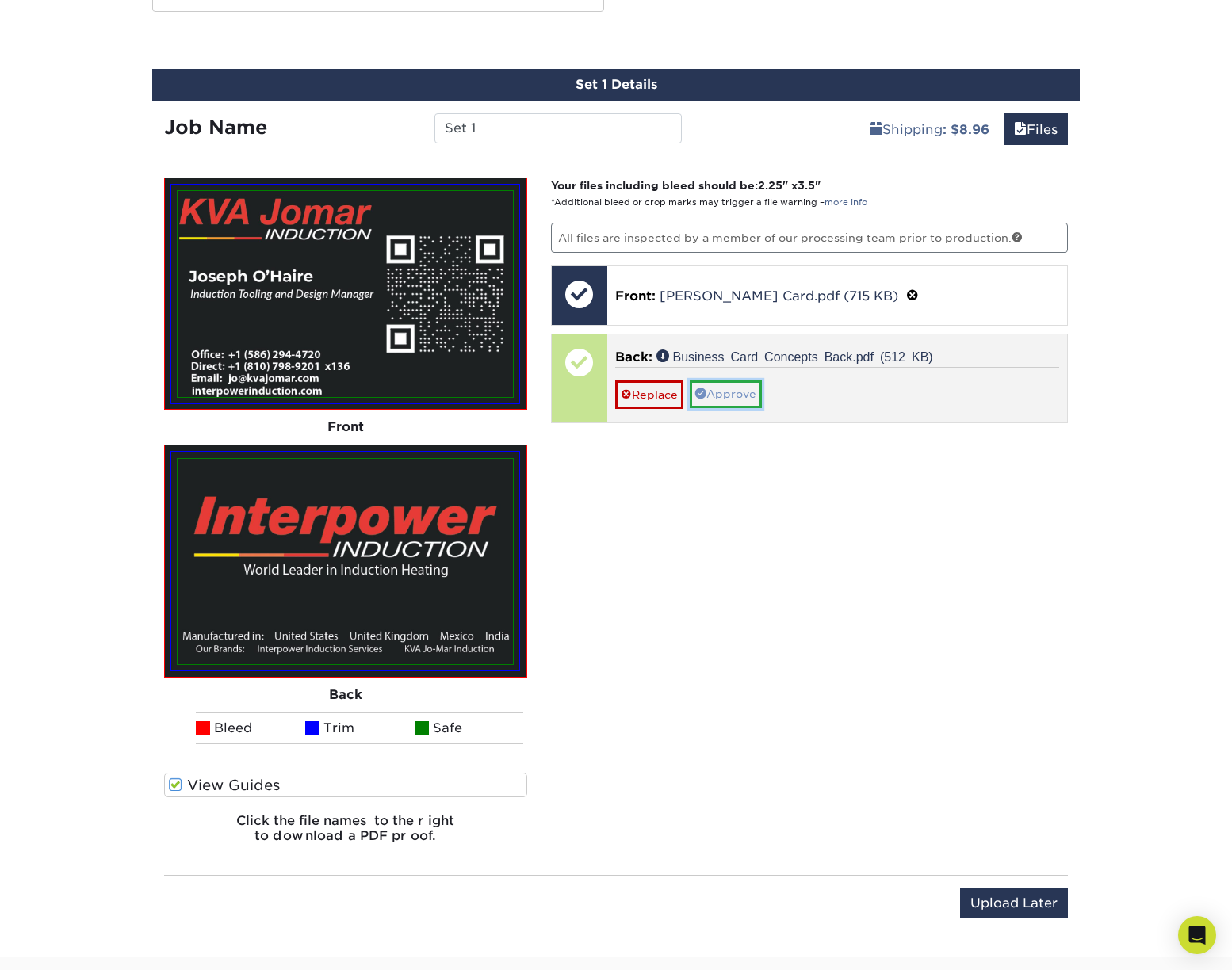
click at [735, 387] on link "Approve" at bounding box center [725, 394] width 73 height 27
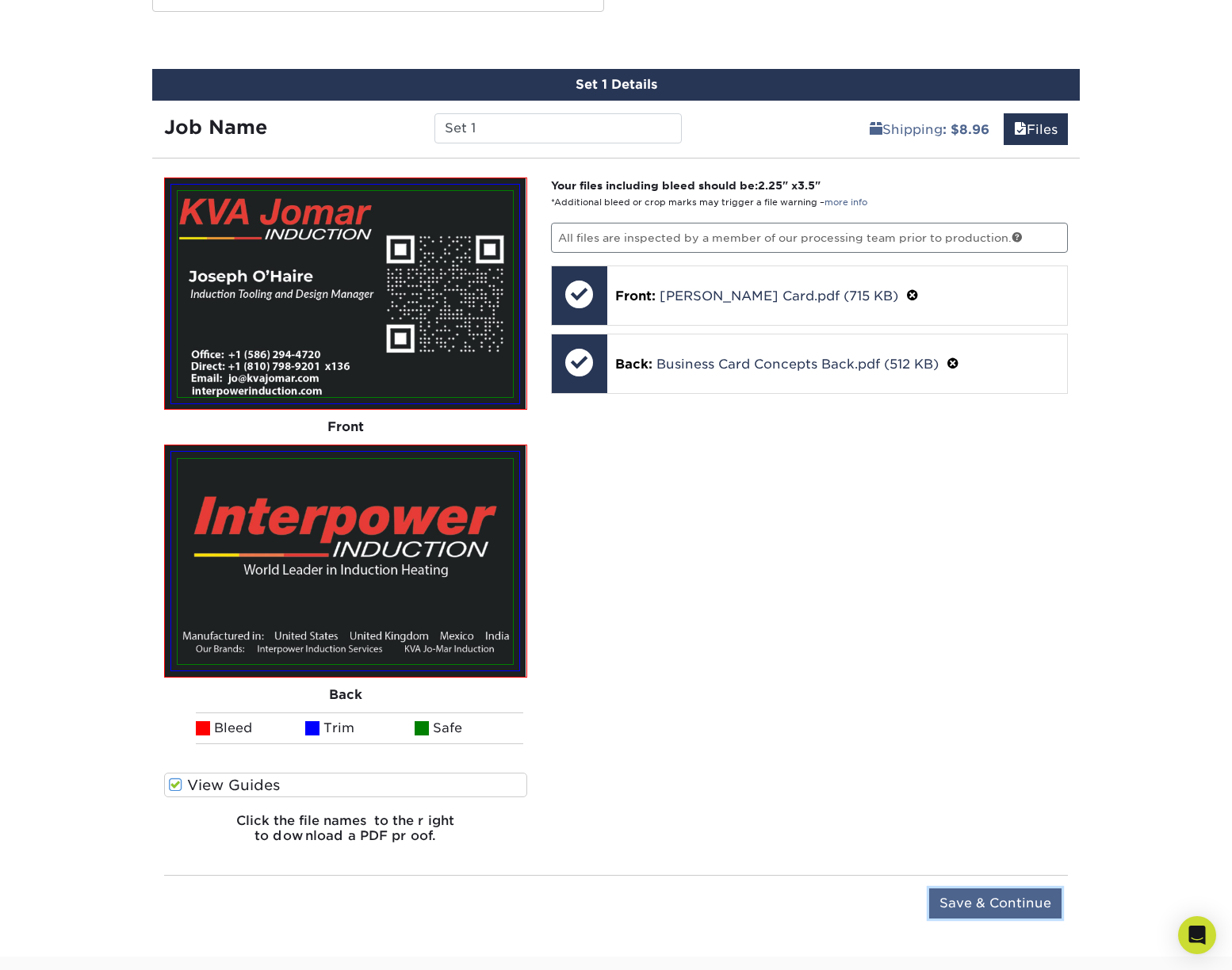
click at [980, 905] on input "Save & Continue" at bounding box center [995, 904] width 133 height 30
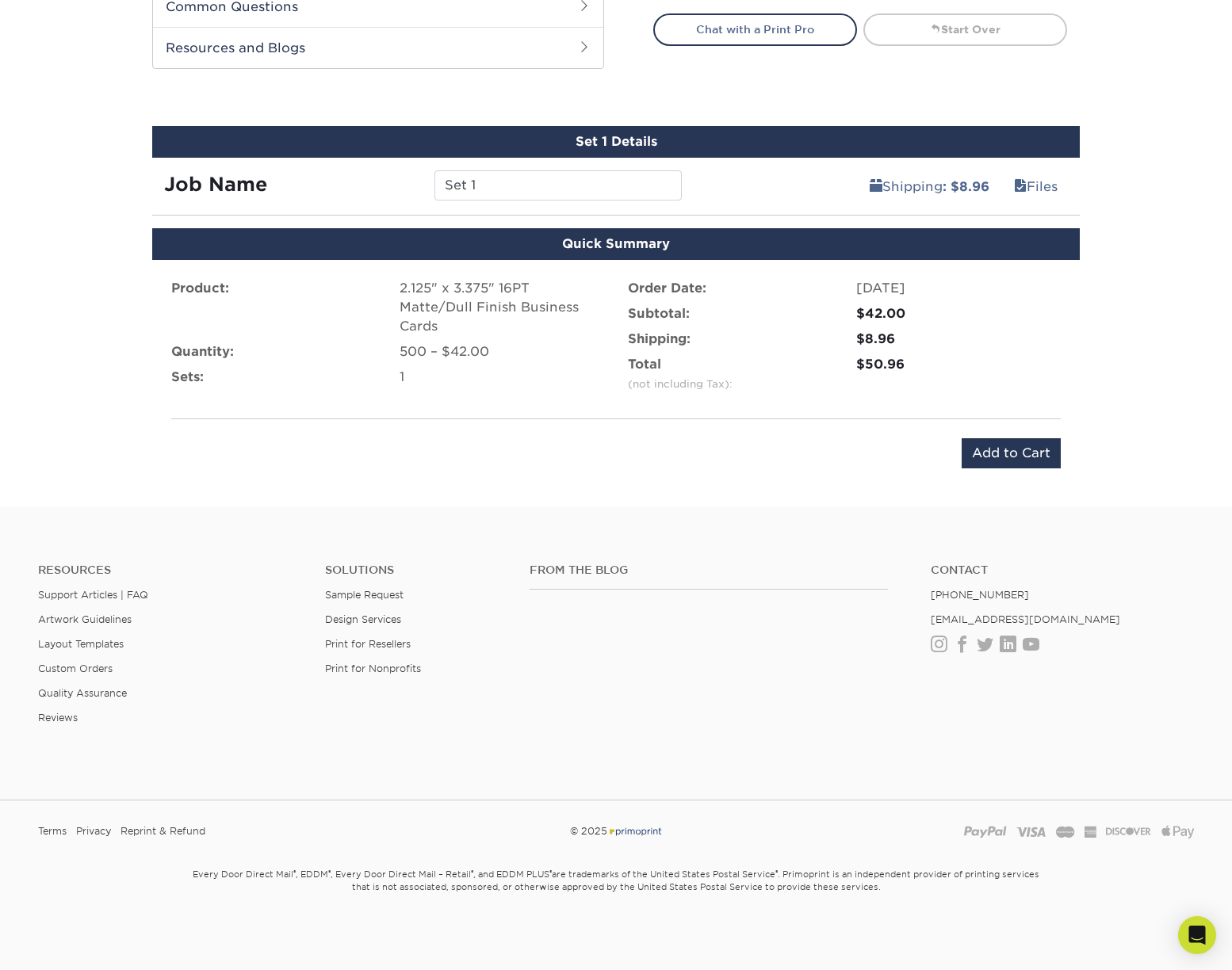
scroll to position [816, 0]
click at [982, 451] on input "Add to Cart" at bounding box center [1011, 454] width 99 height 30
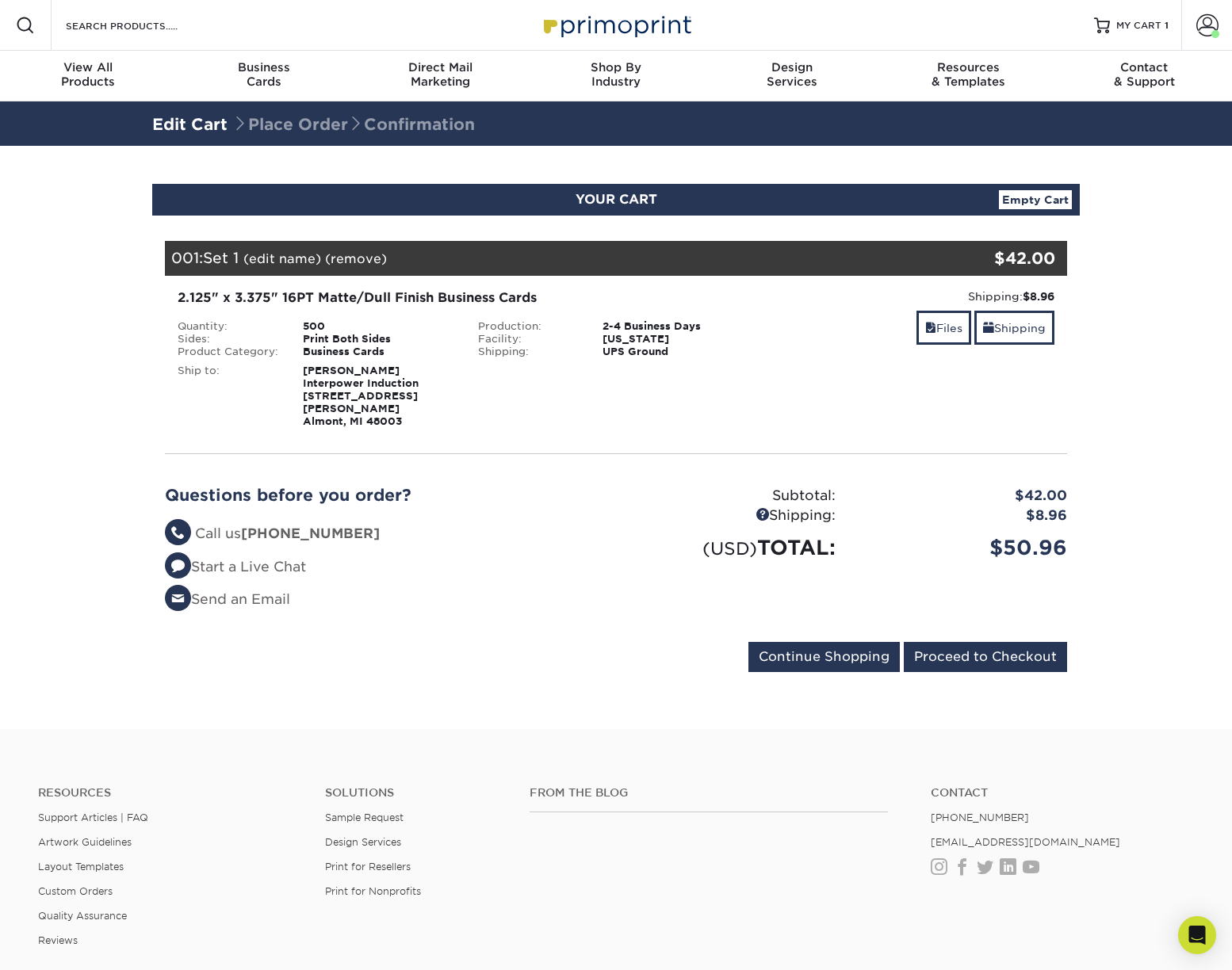
click at [970, 666] on div "Your Cart is Empty View Account Active Orders Order History Contact Us Business…" at bounding box center [616, 453] width 928 height 476
click at [970, 654] on input "Proceed to Checkout" at bounding box center [985, 657] width 163 height 30
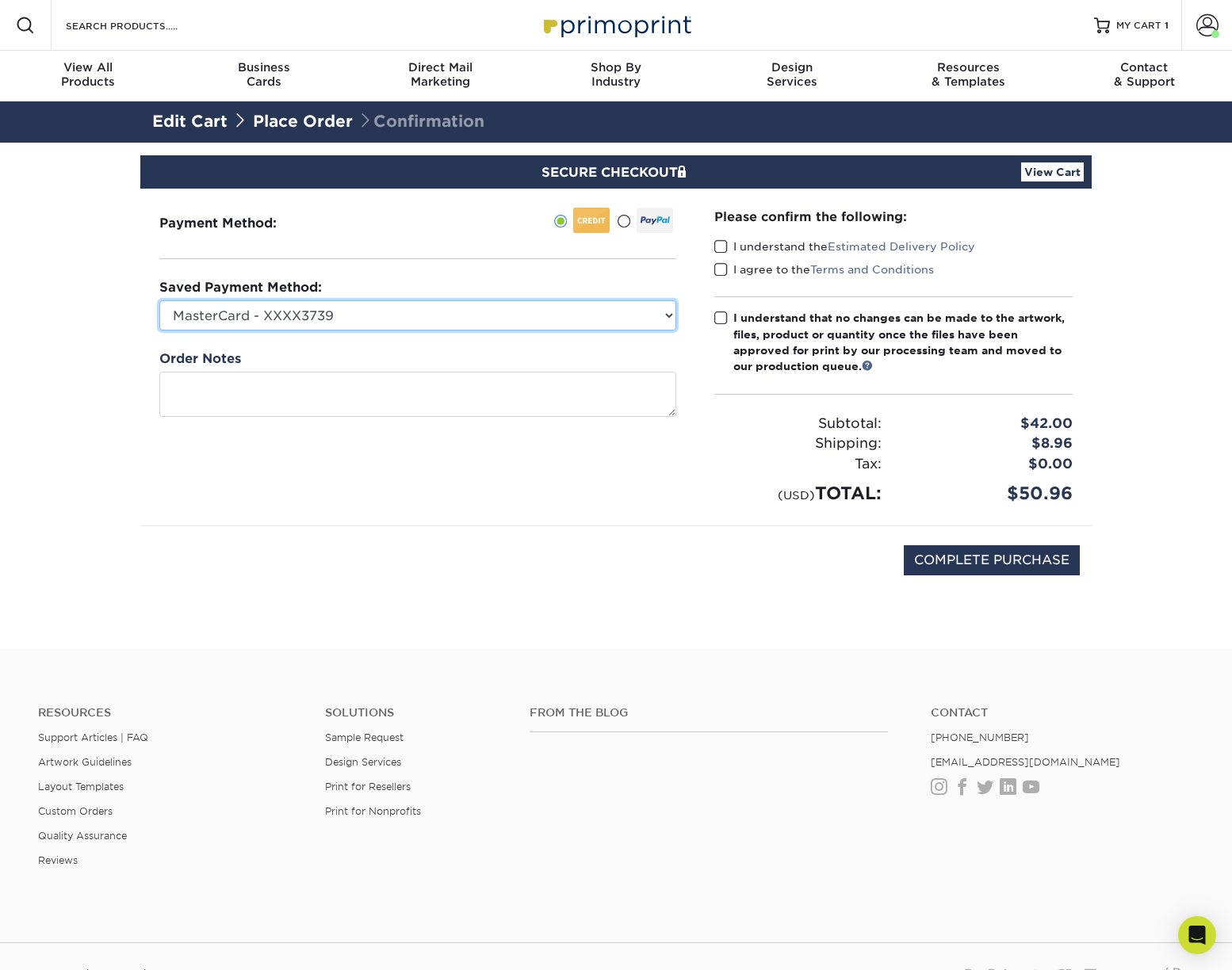
click at [673, 310] on select "MasterCard - XXXX3739 MasterCard - XXXX4629 New Credit Card" at bounding box center [417, 315] width 517 height 30
select select "75429"
click at [159, 300] on select "MasterCard - XXXX3739 MasterCard - XXXX4629 New Credit Card" at bounding box center [417, 315] width 517 height 30
click at [719, 248] on span at bounding box center [721, 246] width 13 height 15
click at [0, 0] on input "I understand the Estimated Delivery Policy" at bounding box center [0, 0] width 0 height 0
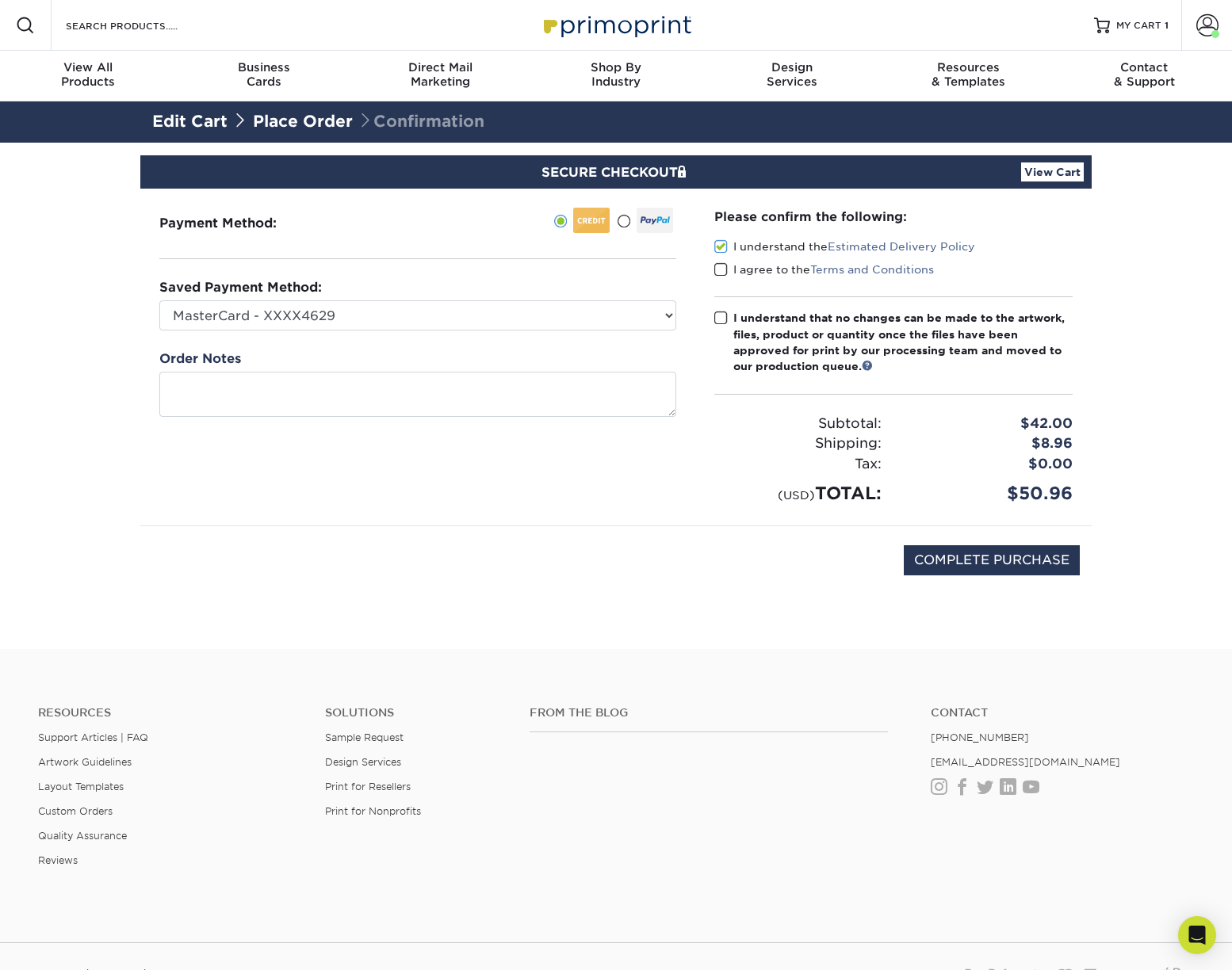
click at [721, 273] on span at bounding box center [721, 270] width 13 height 15
click at [0, 0] on input "I agree to the Terms and Conditions" at bounding box center [0, 0] width 0 height 0
click at [723, 314] on span at bounding box center [721, 318] width 13 height 15
click at [0, 0] on input "I understand that no changes can be made to the artwork, files, product or quan…" at bounding box center [0, 0] width 0 height 0
click at [943, 560] on input "COMPLETE PURCHASE" at bounding box center [991, 561] width 176 height 30
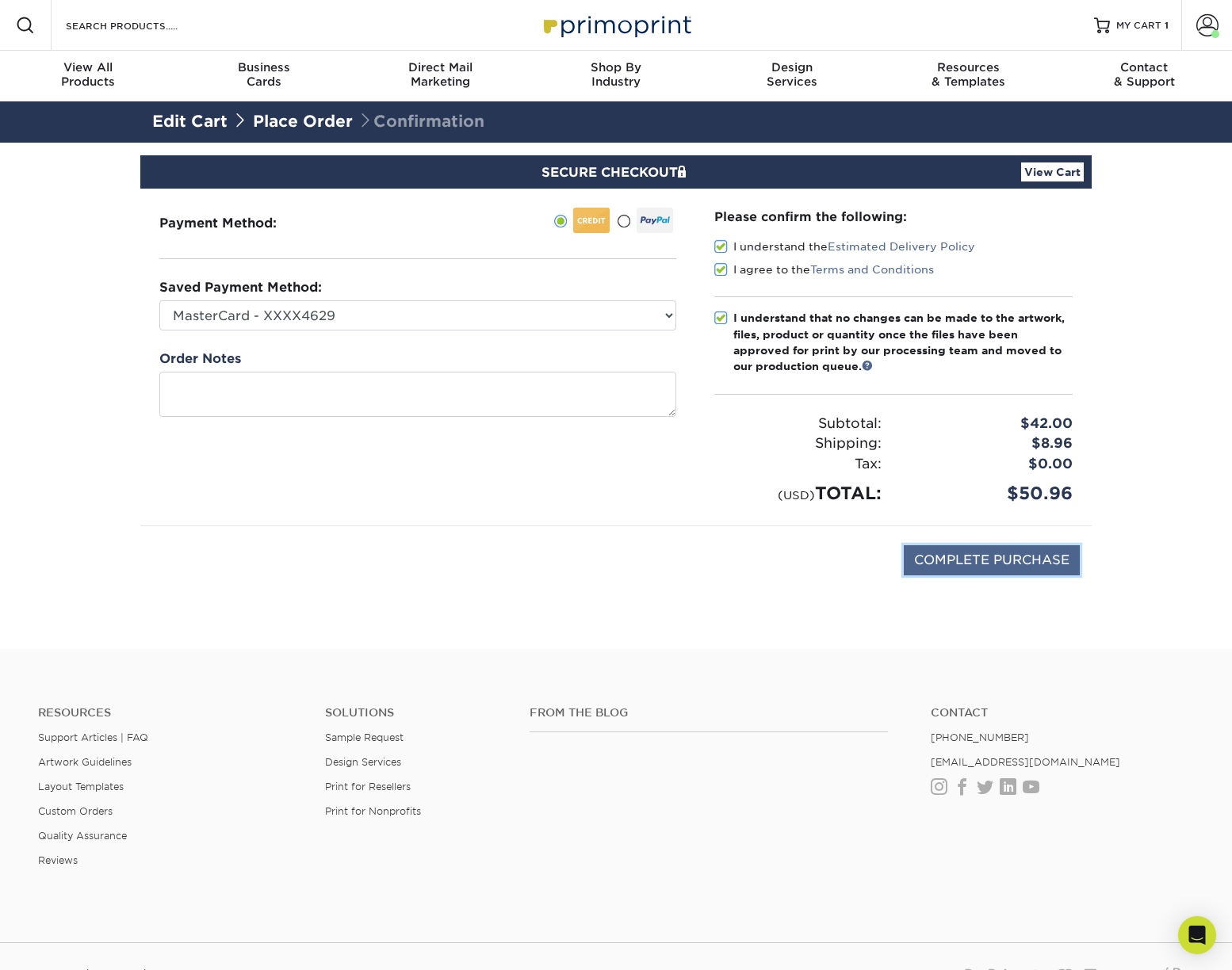
type input "PROCESSING, PLEASE WAIT..."
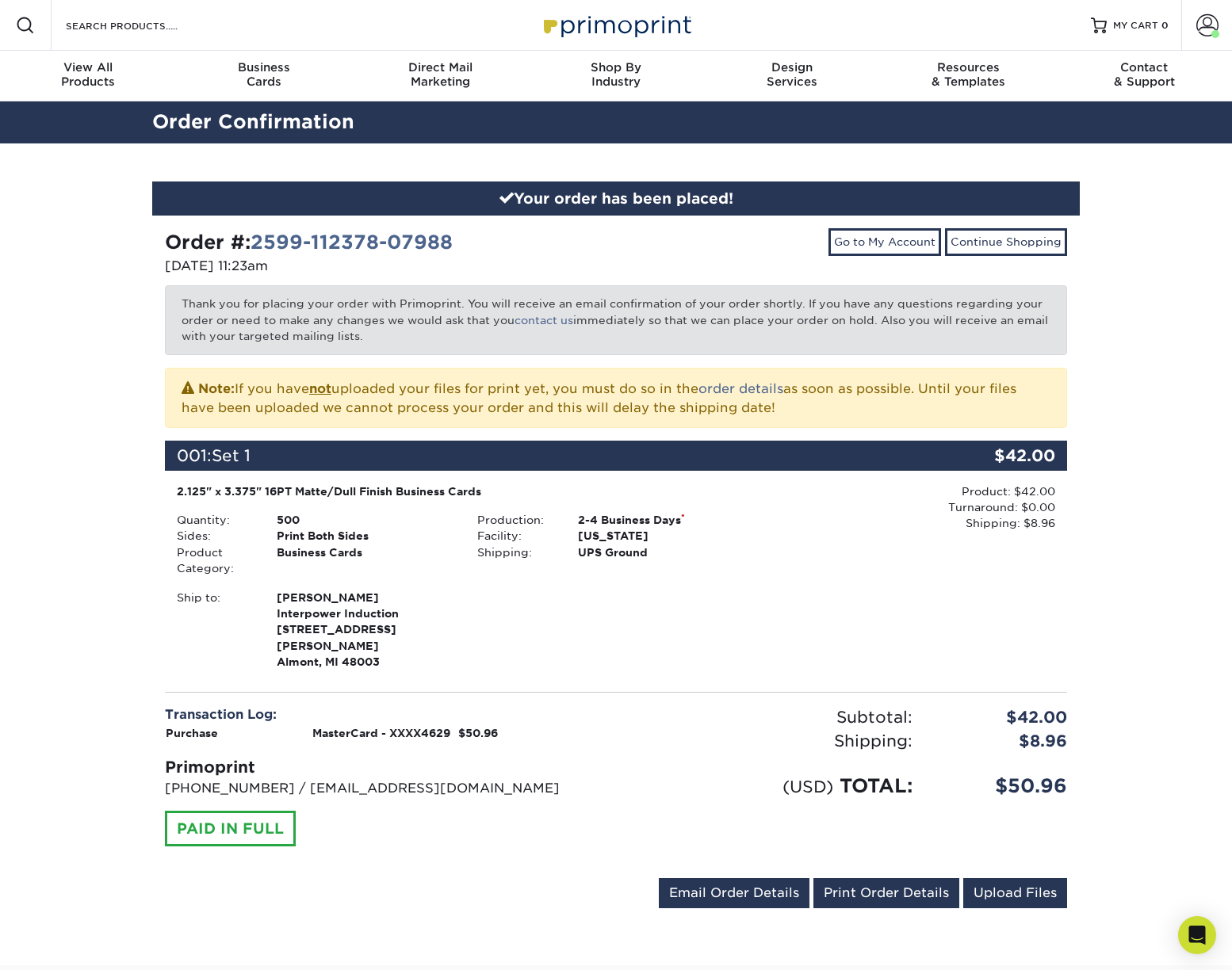
click at [629, 692] on hr at bounding box center [615, 692] width 902 height 1
